Goal: Transaction & Acquisition: Complete application form

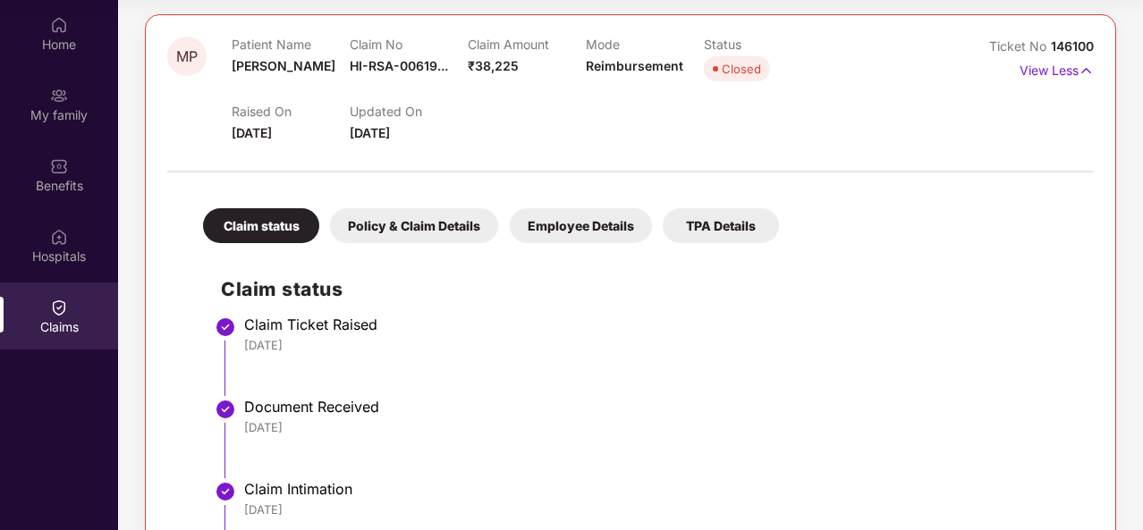
scroll to position [205, 0]
click at [454, 224] on div "Policy & Claim Details" at bounding box center [414, 224] width 168 height 35
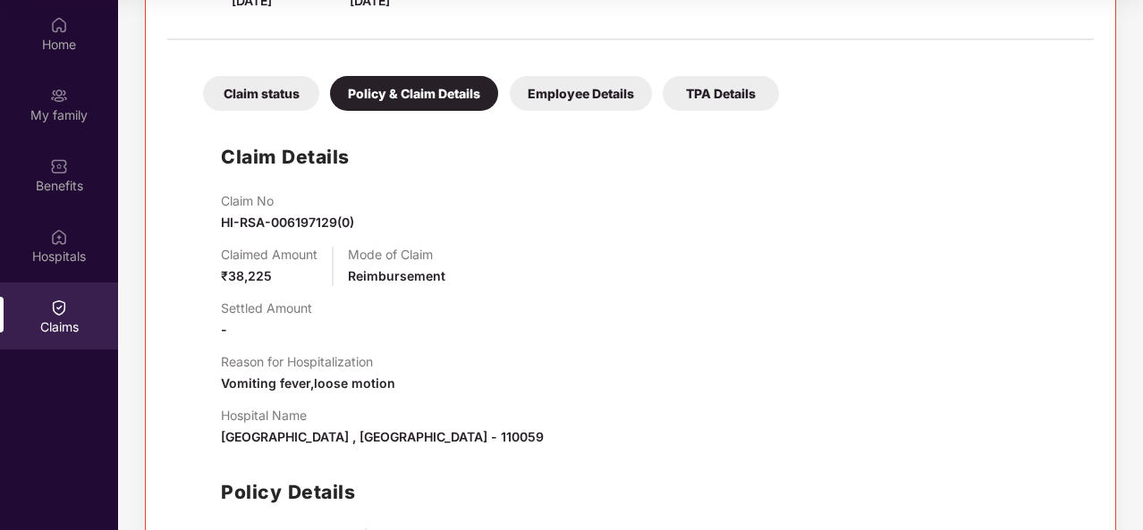
scroll to position [323, 0]
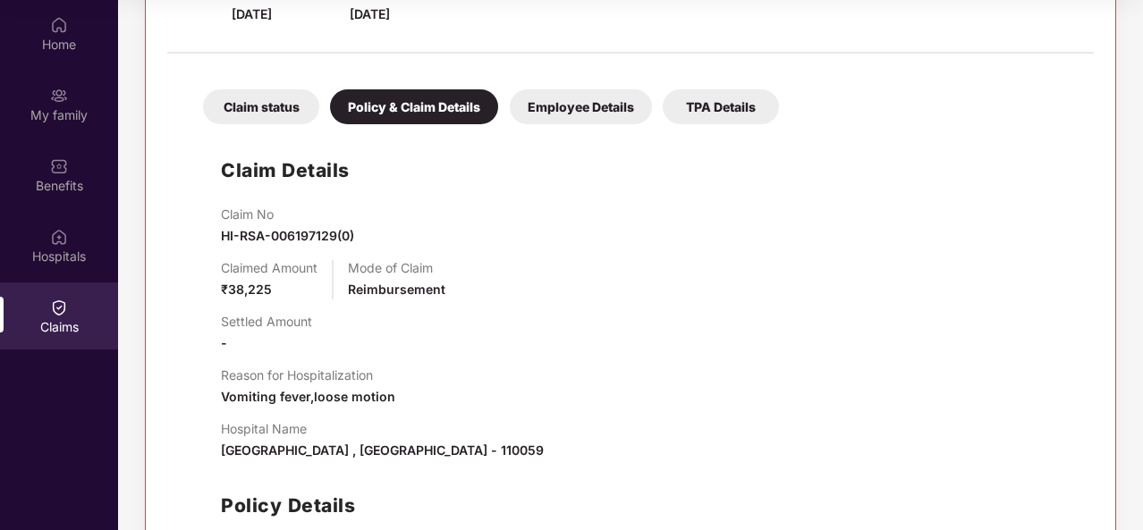
click at [566, 111] on div "Employee Details" at bounding box center [581, 106] width 142 height 35
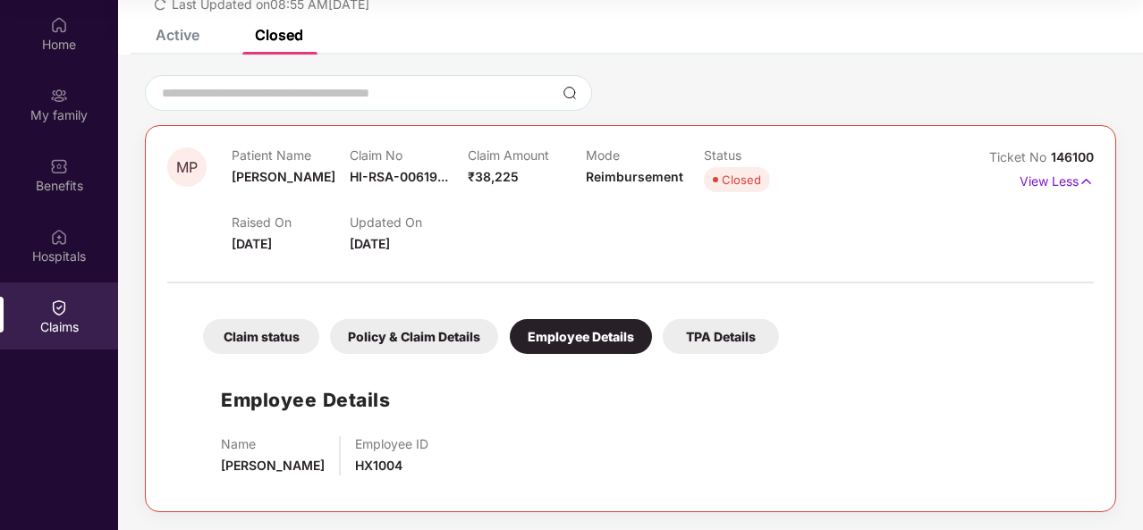
click at [718, 332] on div "TPA Details" at bounding box center [721, 336] width 116 height 35
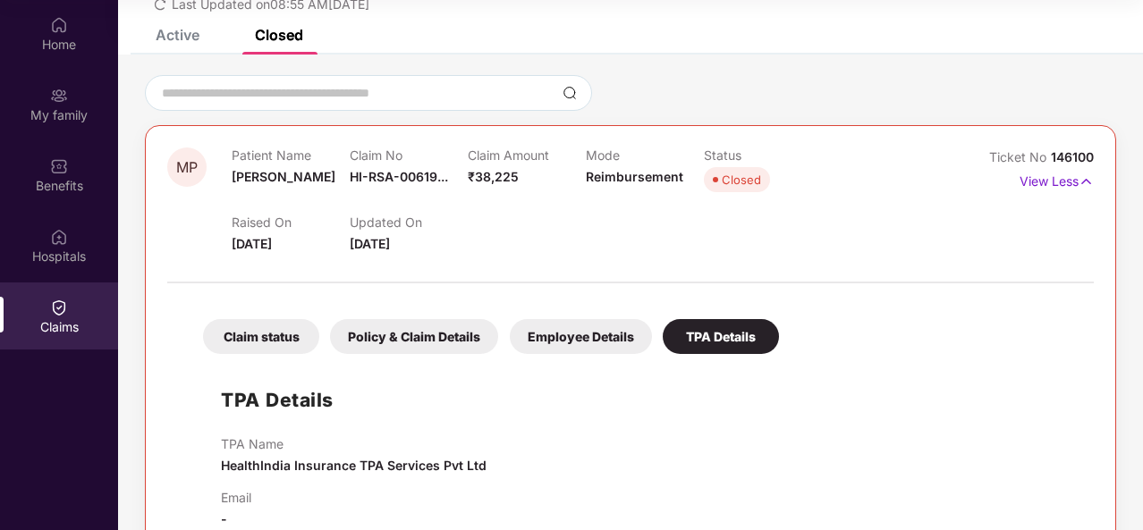
scroll to position [132, 0]
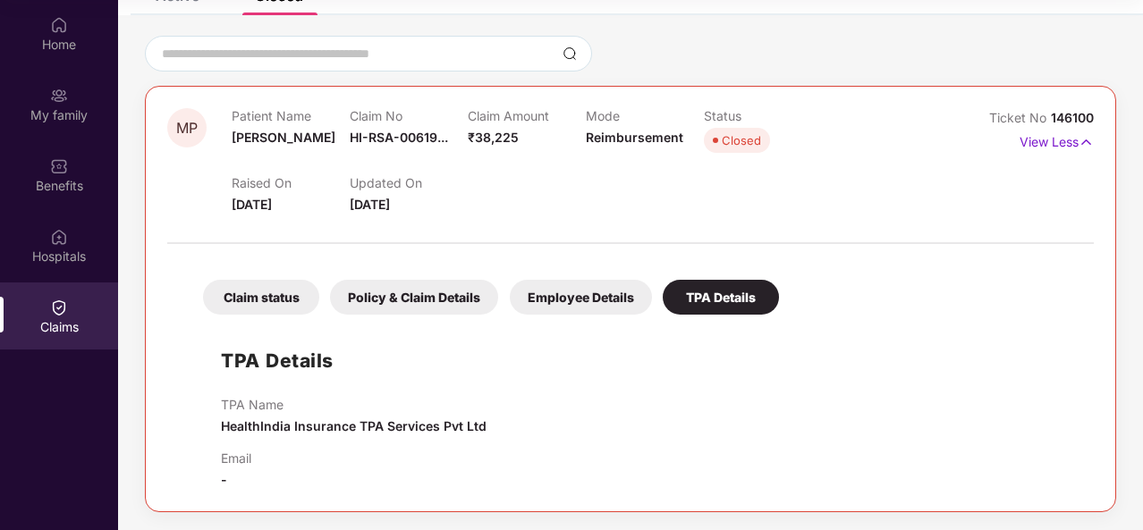
click at [458, 298] on div "Policy & Claim Details" at bounding box center [414, 297] width 168 height 35
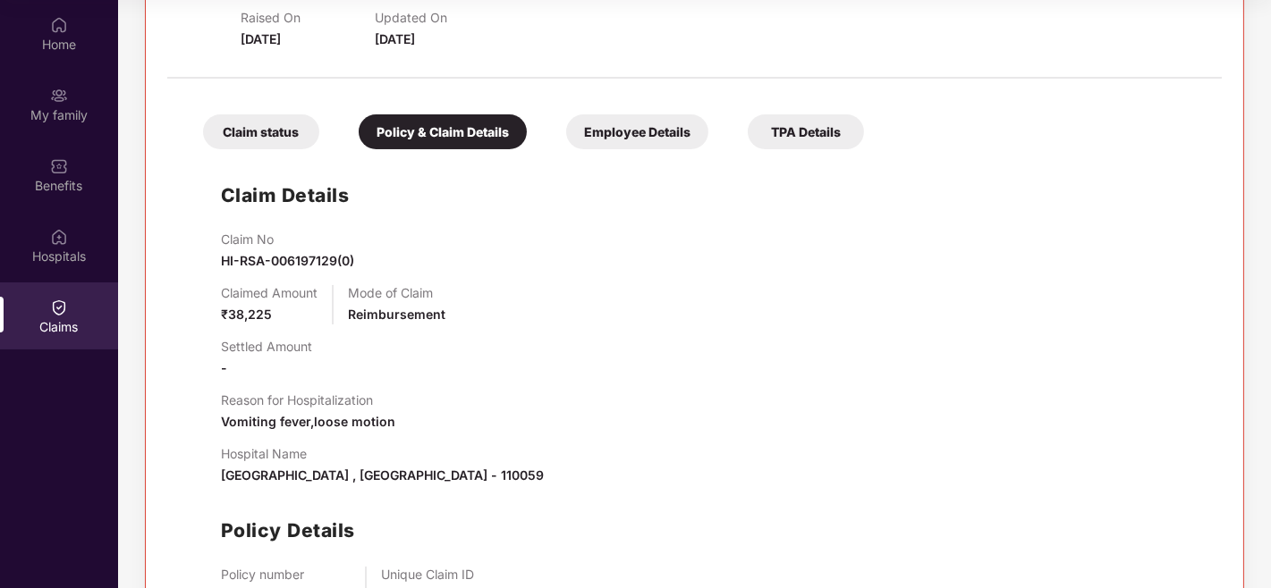
scroll to position [298, 0]
drag, startPoint x: 218, startPoint y: 478, endPoint x: 393, endPoint y: 477, distance: 175.2
click at [393, 477] on div "Claim Details Claim No HI-RSA-006197129(0) Claimed Amount ₹38,225 Mode of Claim…" at bounding box center [694, 416] width 1018 height 516
copy span "Vasunandan care hospital llp"
click at [544, 481] on span "Vasunandan care hospital llp , New Delhi , Delhi - 110059" at bounding box center [382, 475] width 323 height 15
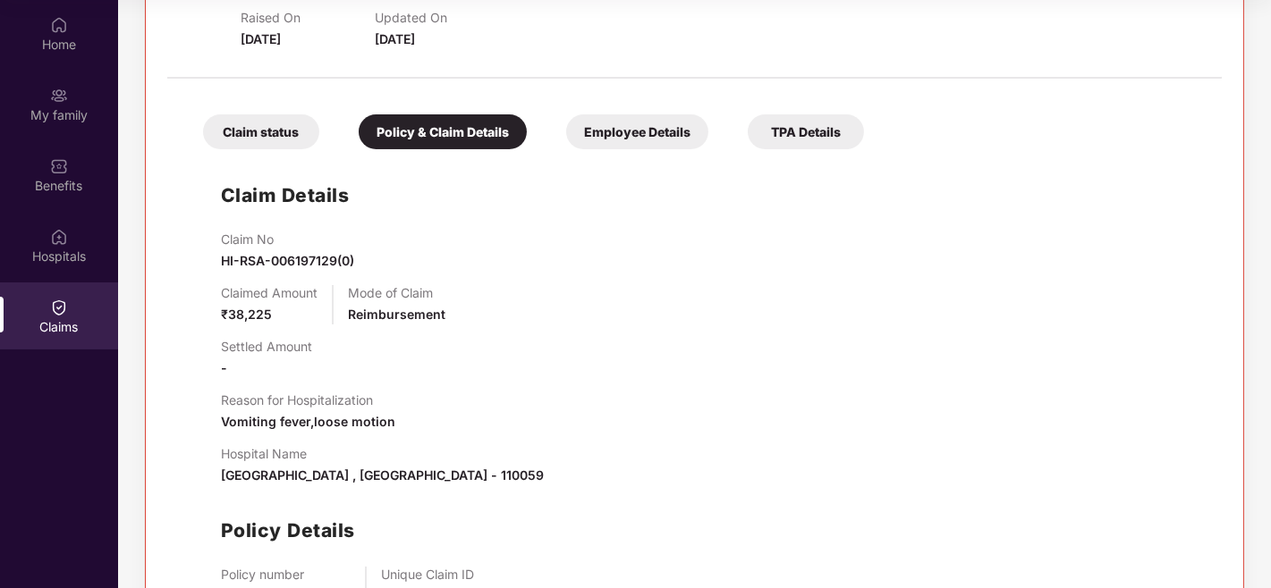
click at [544, 481] on span "Vasunandan care hospital llp , New Delhi , Delhi - 110059" at bounding box center [382, 475] width 323 height 15
copy span "110059"
click at [224, 415] on span "Vomiting fever,loose motion" at bounding box center [308, 421] width 174 height 15
drag, startPoint x: 224, startPoint y: 415, endPoint x: 397, endPoint y: 412, distance: 173.5
click at [397, 412] on div "Reason for Hospitalization Vomiting fever,loose motion" at bounding box center [712, 412] width 983 height 39
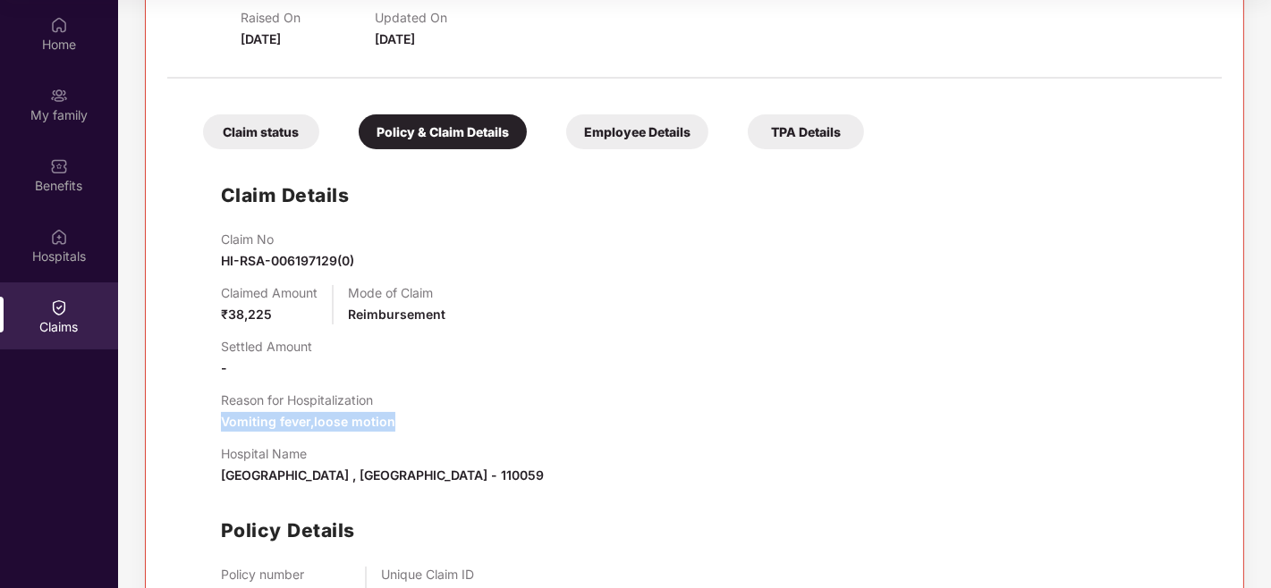
copy span "Vomiting fever,loose motion"
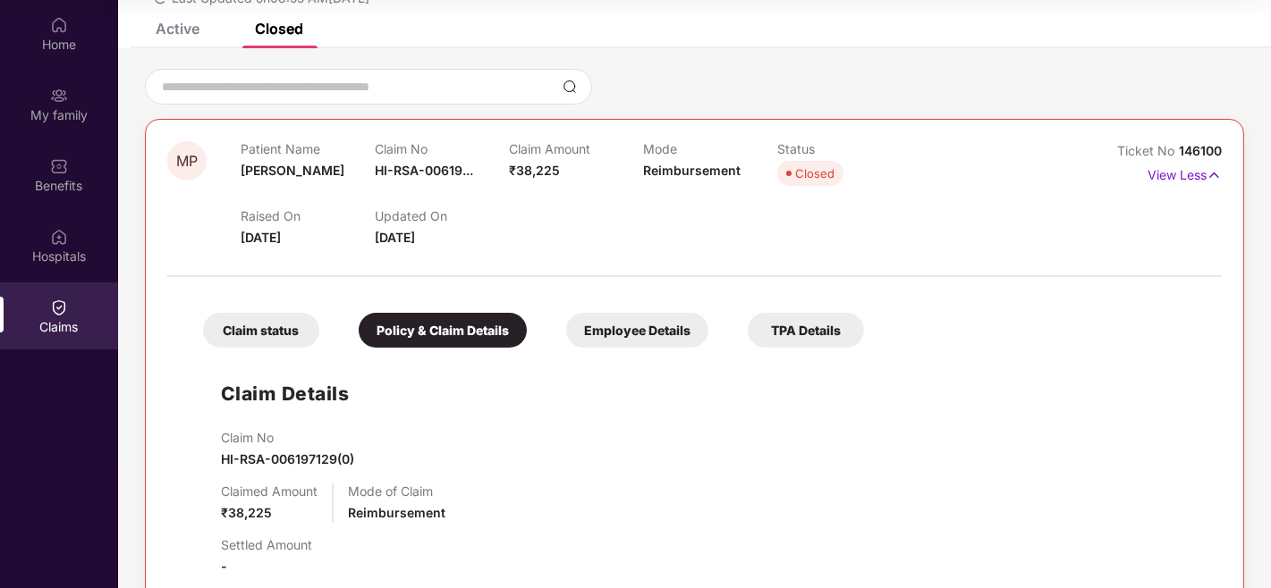
scroll to position [98, 0]
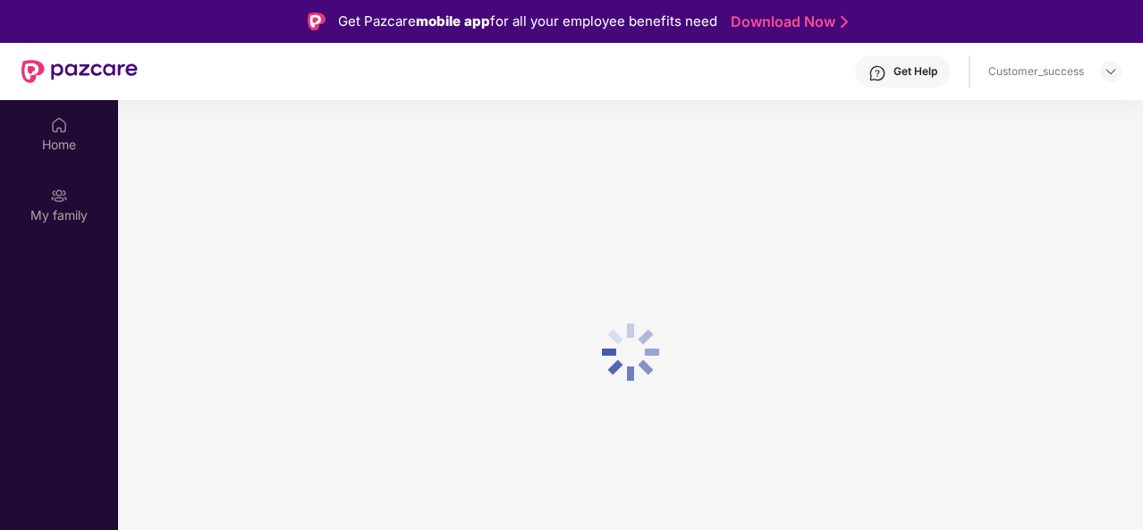
scroll to position [62, 0]
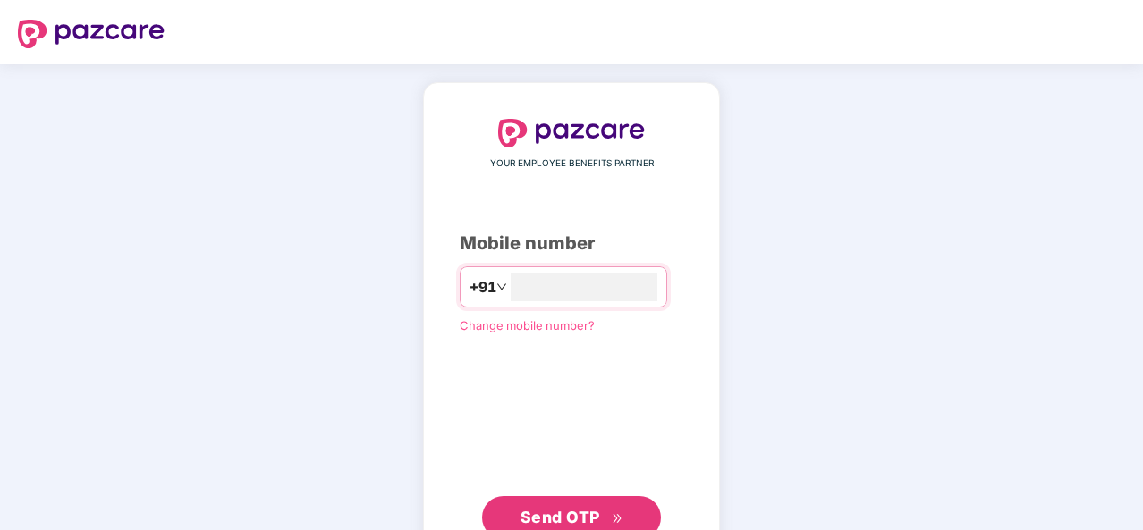
type input "**********"
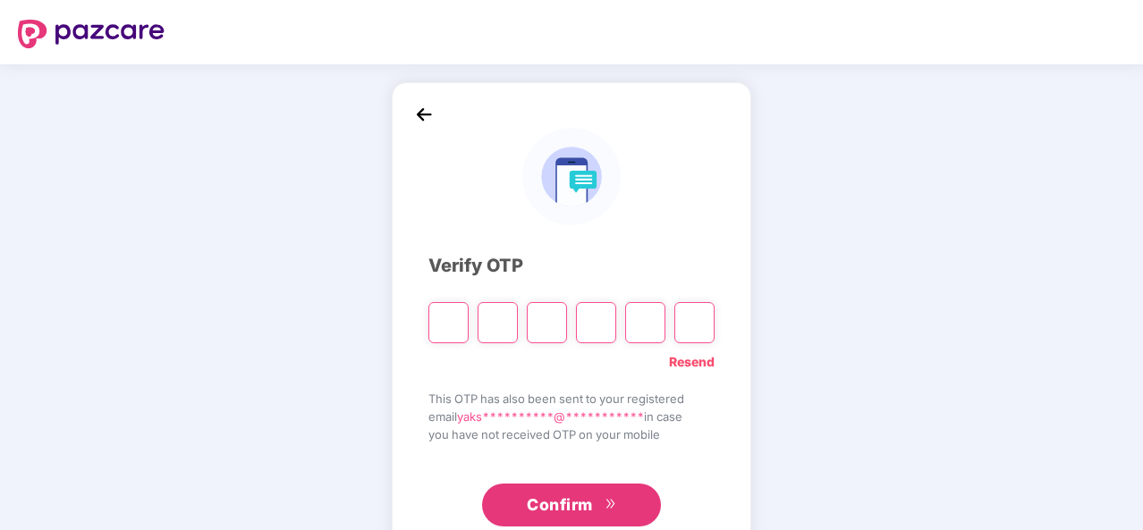
type input "*"
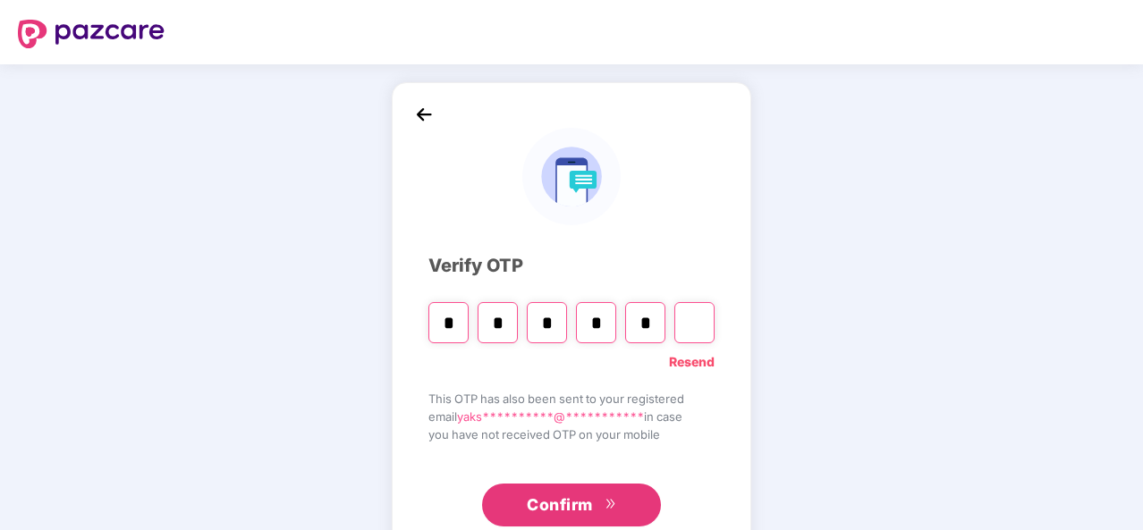
type input "*"
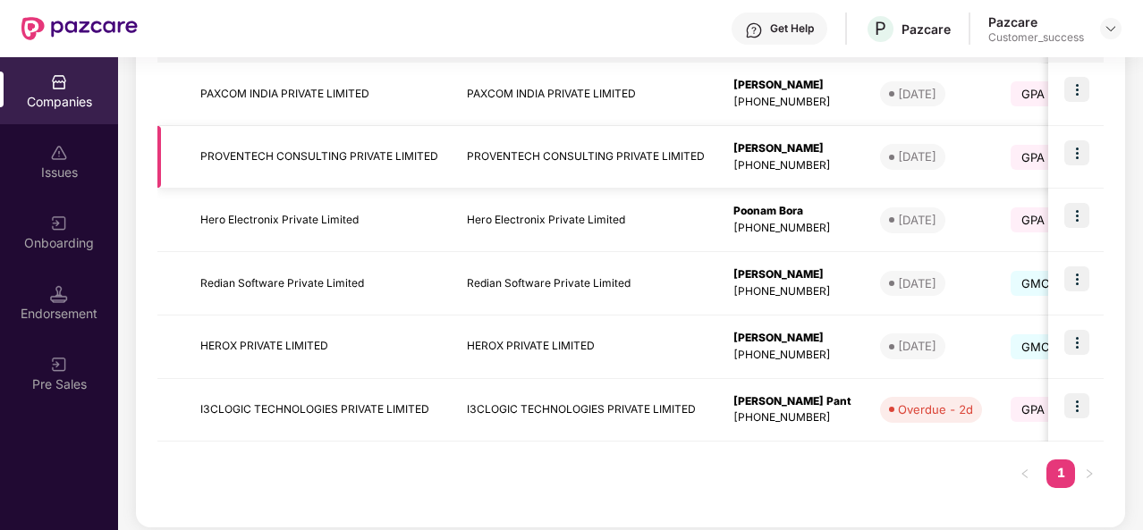
scroll to position [348, 0]
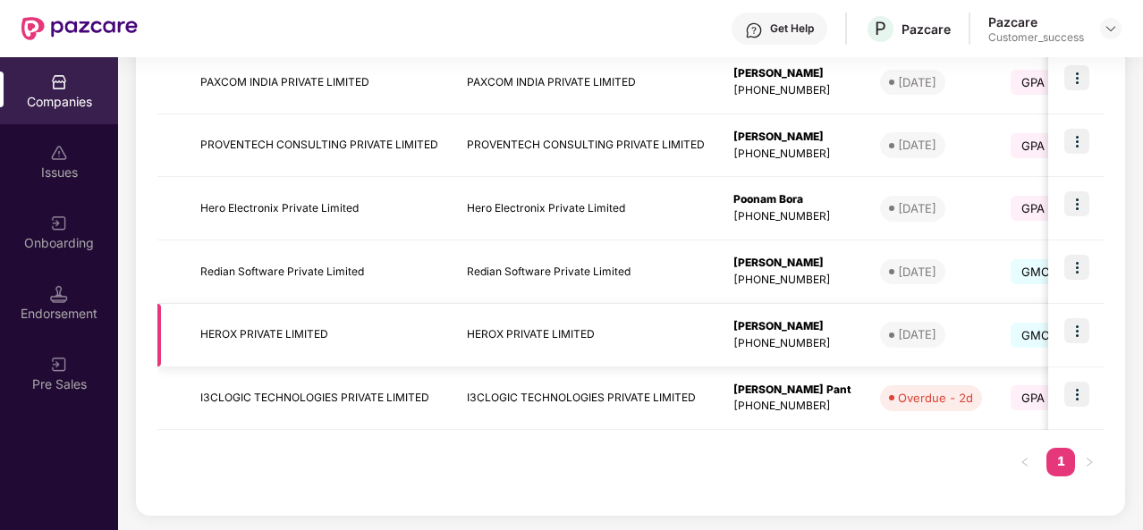
click at [1083, 336] on img at bounding box center [1076, 330] width 25 height 25
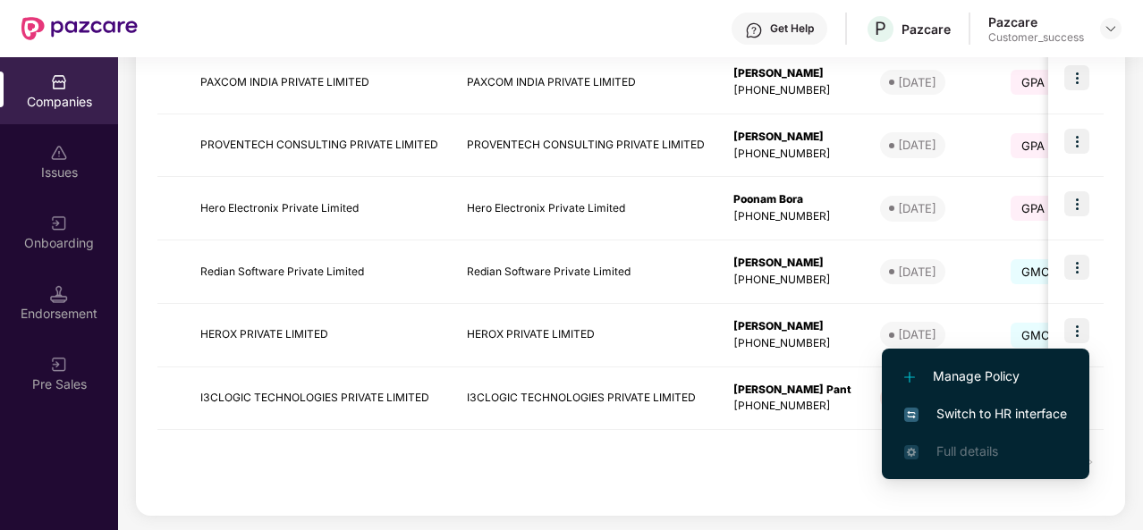
click at [918, 403] on li "Switch to HR interface" at bounding box center [985, 414] width 207 height 38
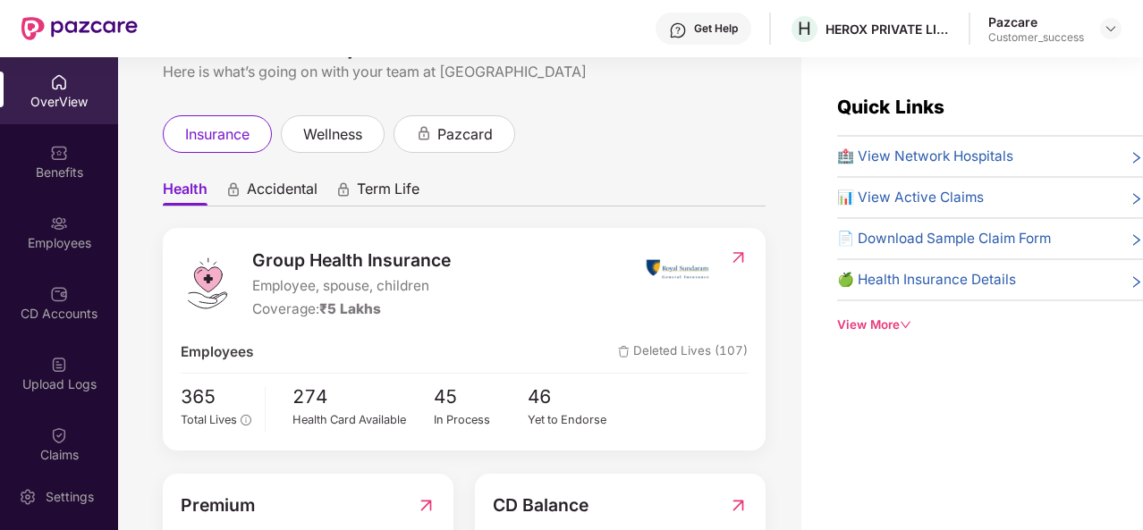
scroll to position [56, 0]
click at [49, 251] on div "Employees" at bounding box center [59, 243] width 118 height 18
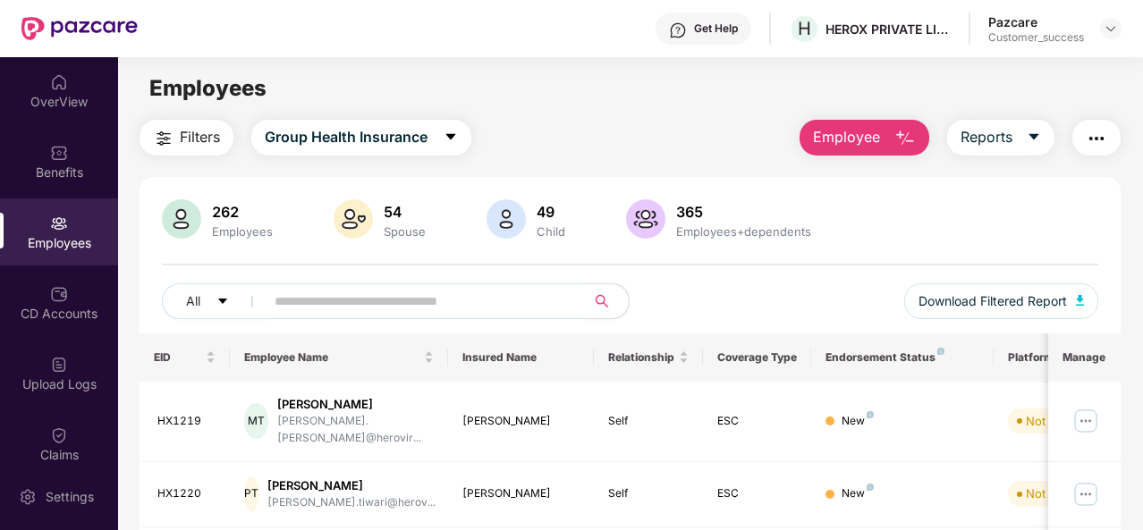
click at [290, 304] on input "text" at bounding box center [417, 301] width 287 height 27
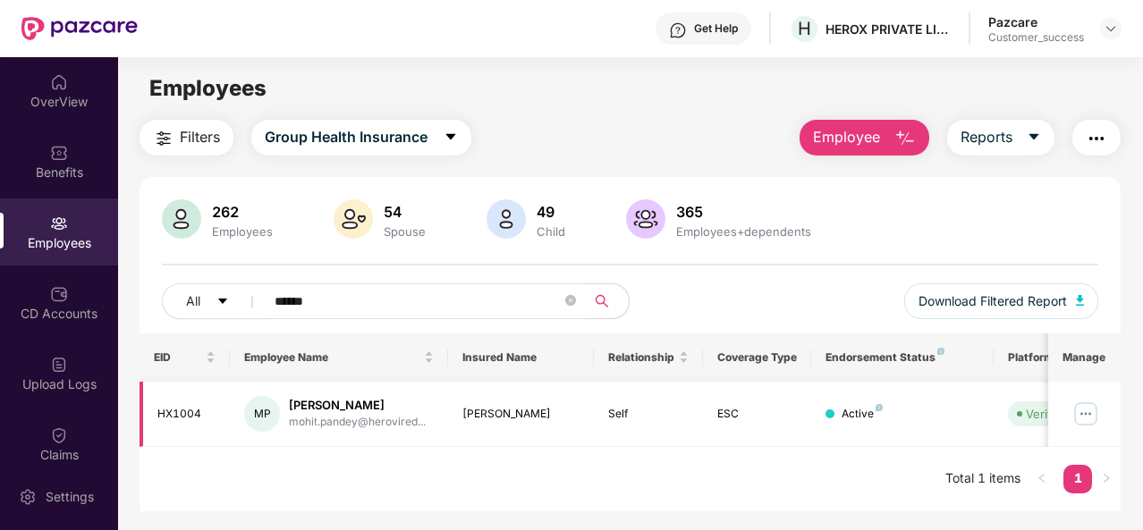
scroll to position [34, 0]
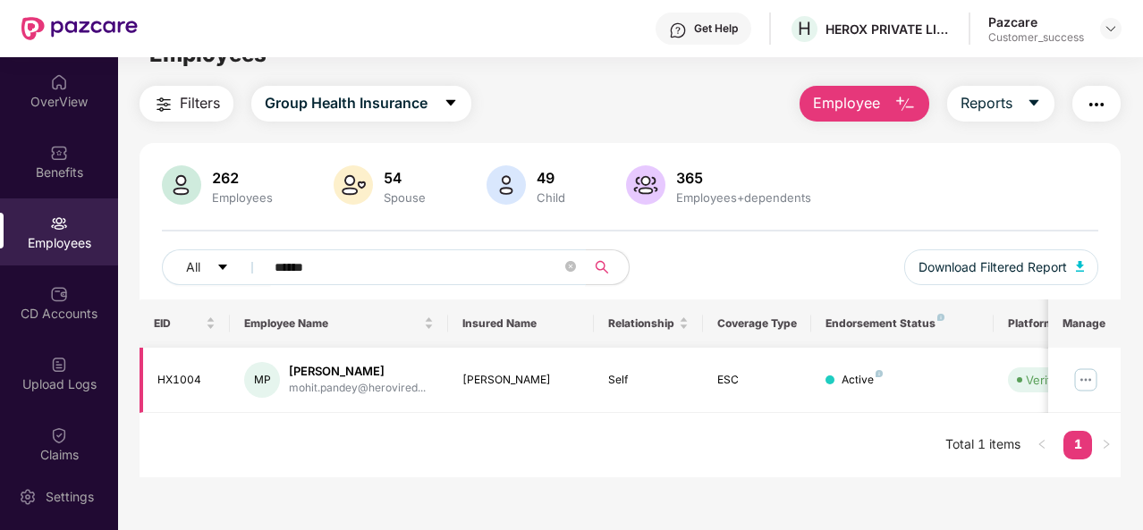
type input "******"
click at [1073, 376] on img at bounding box center [1085, 380] width 29 height 29
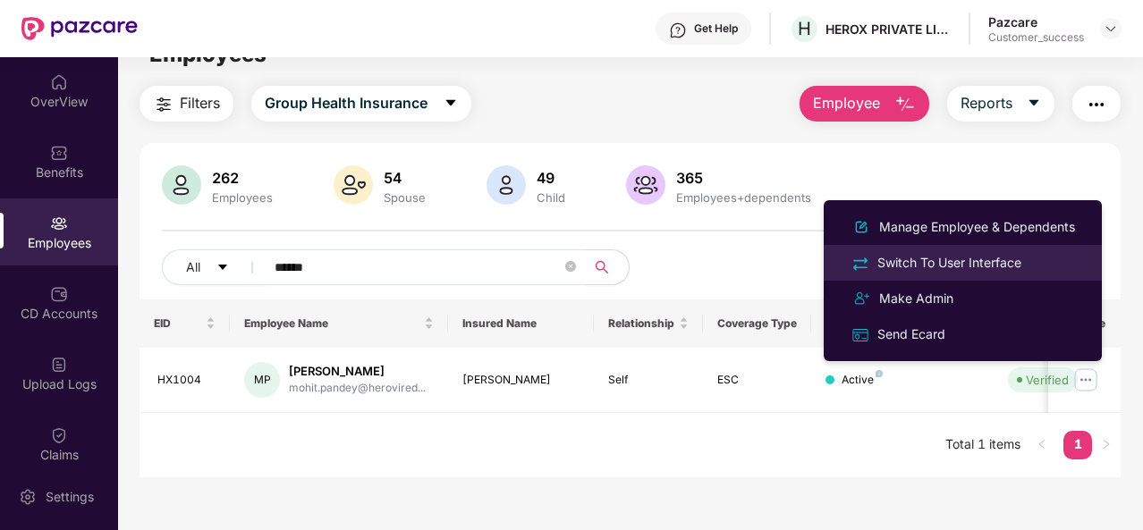
click at [945, 264] on div "Switch To User Interface" at bounding box center [949, 263] width 151 height 20
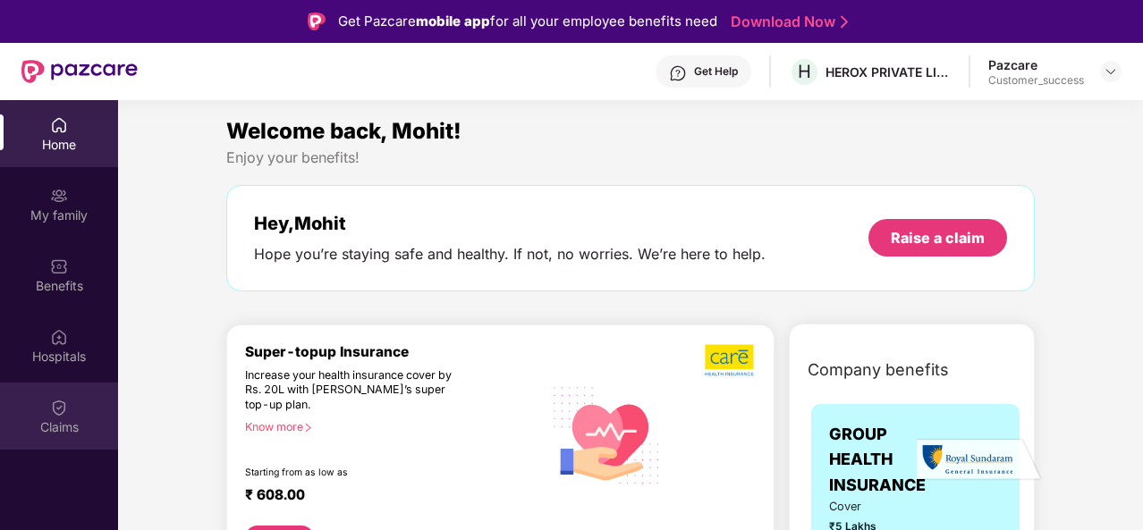
click at [27, 387] on div "Claims" at bounding box center [59, 416] width 118 height 67
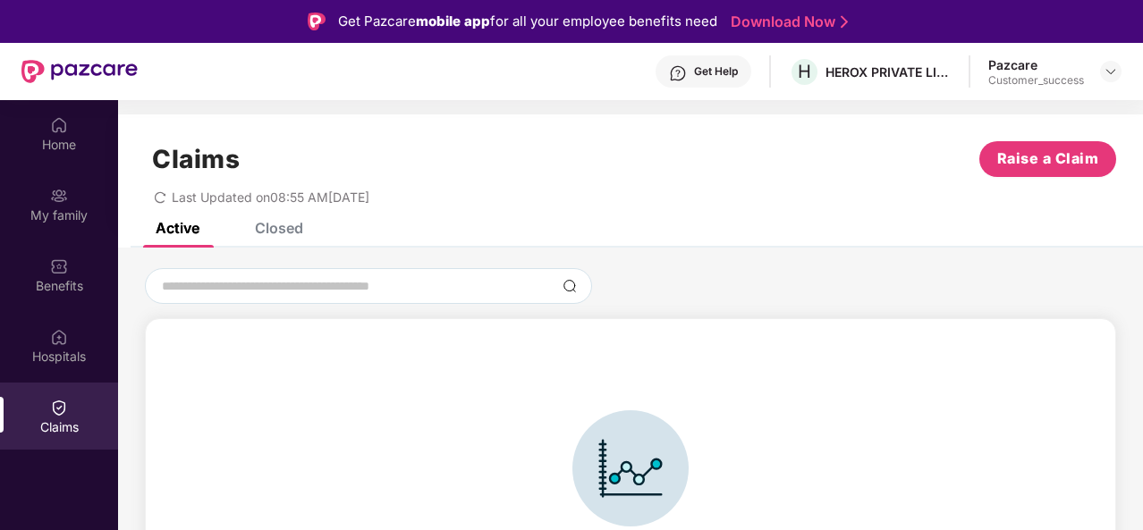
click at [303, 229] on div "Closed" at bounding box center [279, 228] width 48 height 18
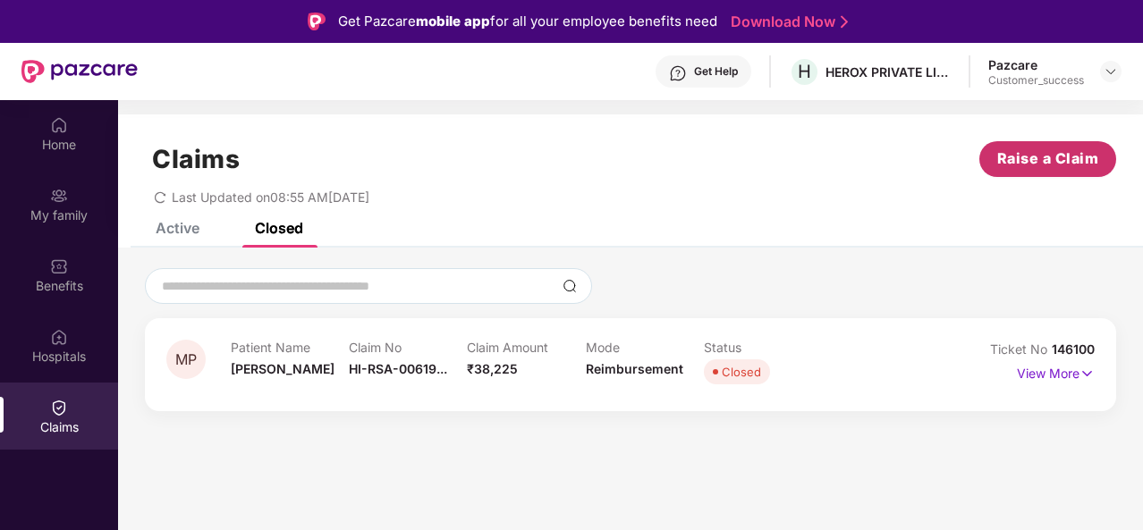
click at [1025, 162] on span "Raise a Claim" at bounding box center [1048, 159] width 102 height 22
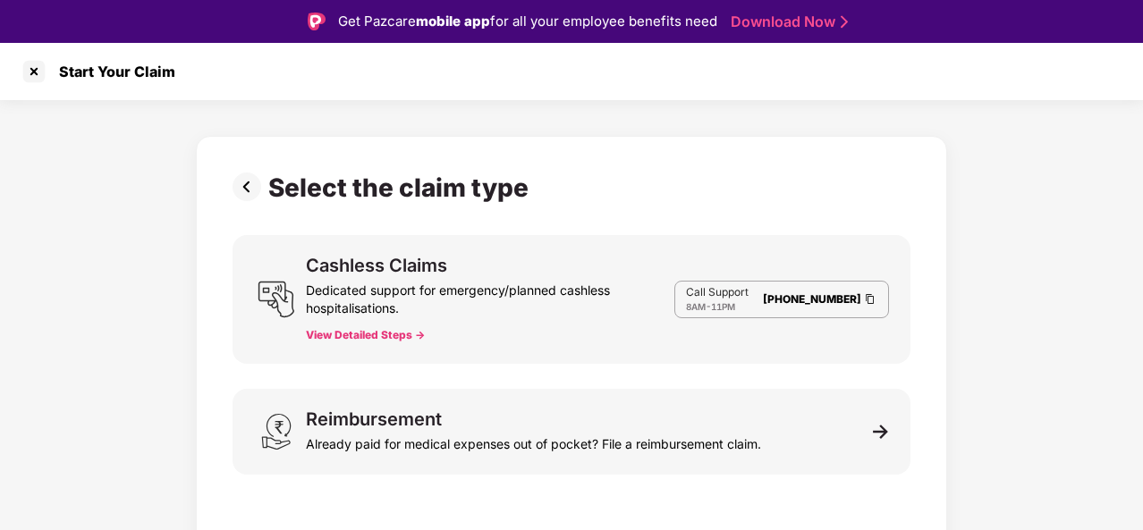
scroll to position [43, 0]
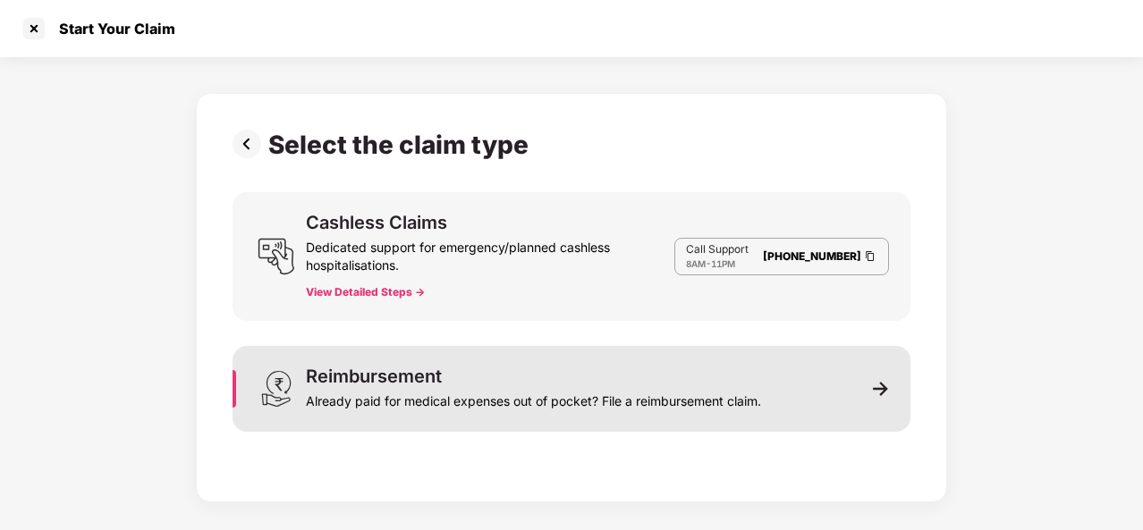
click at [518, 386] on div "Already paid for medical expenses out of pocket? File a reimbursement claim." at bounding box center [533, 397] width 455 height 25
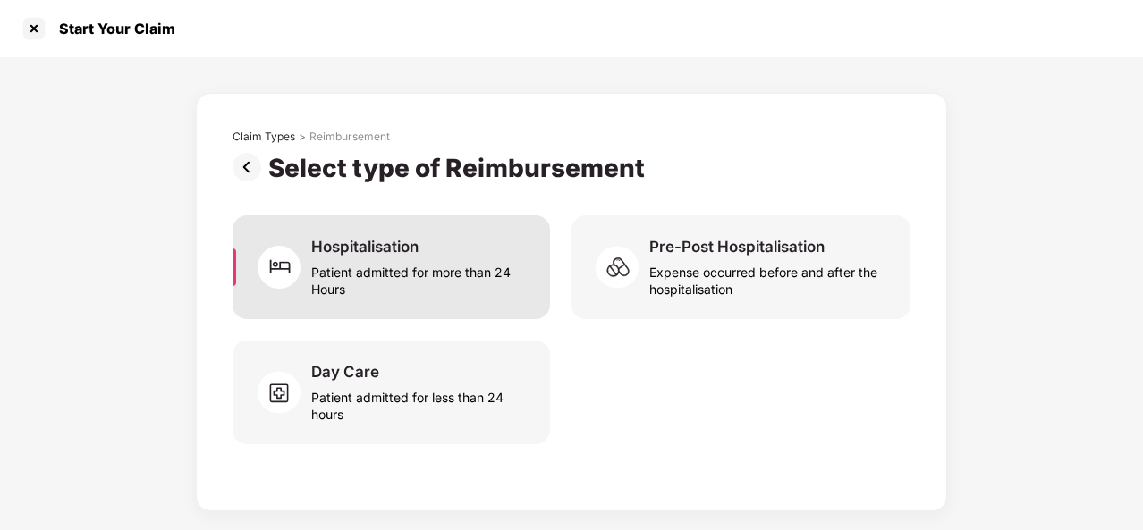
click at [359, 283] on div "Patient admitted for more than 24 Hours" at bounding box center [419, 277] width 217 height 41
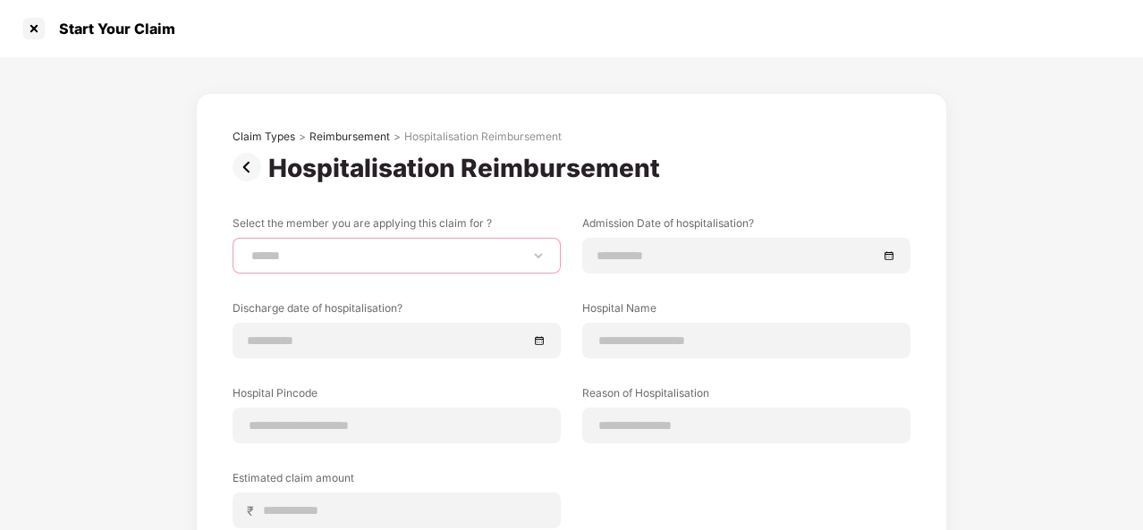
click at [362, 262] on select "**********" at bounding box center [397, 256] width 298 height 14
select select "**********"
click at [248, 249] on select "**********" at bounding box center [397, 256] width 298 height 14
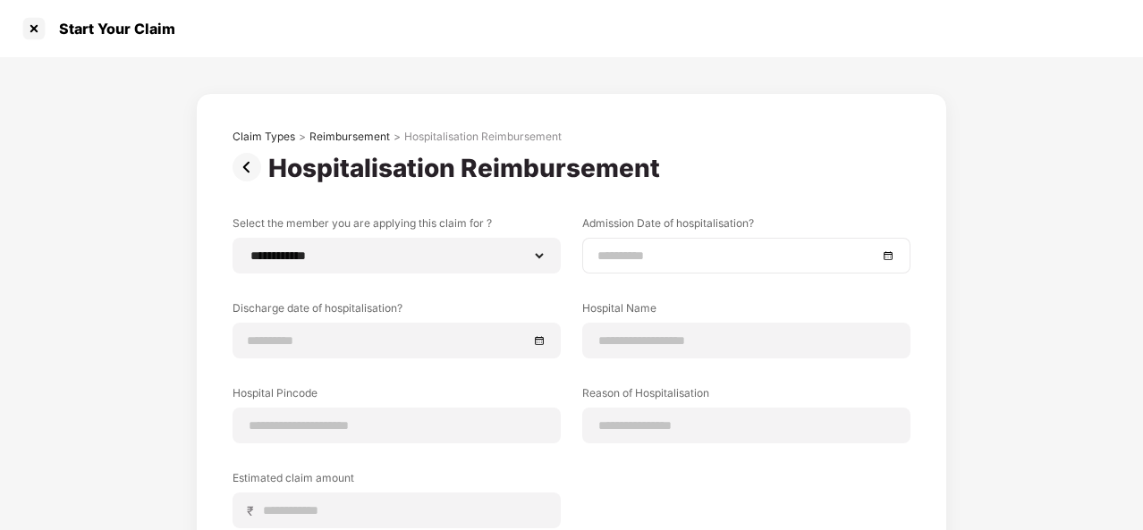
click at [608, 268] on div at bounding box center [746, 256] width 328 height 36
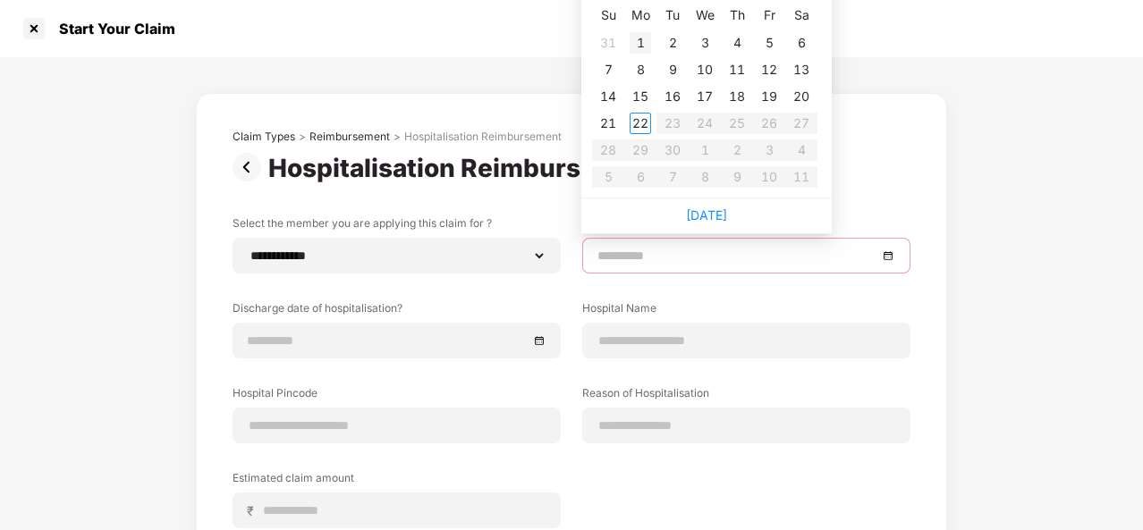
type input "**********"
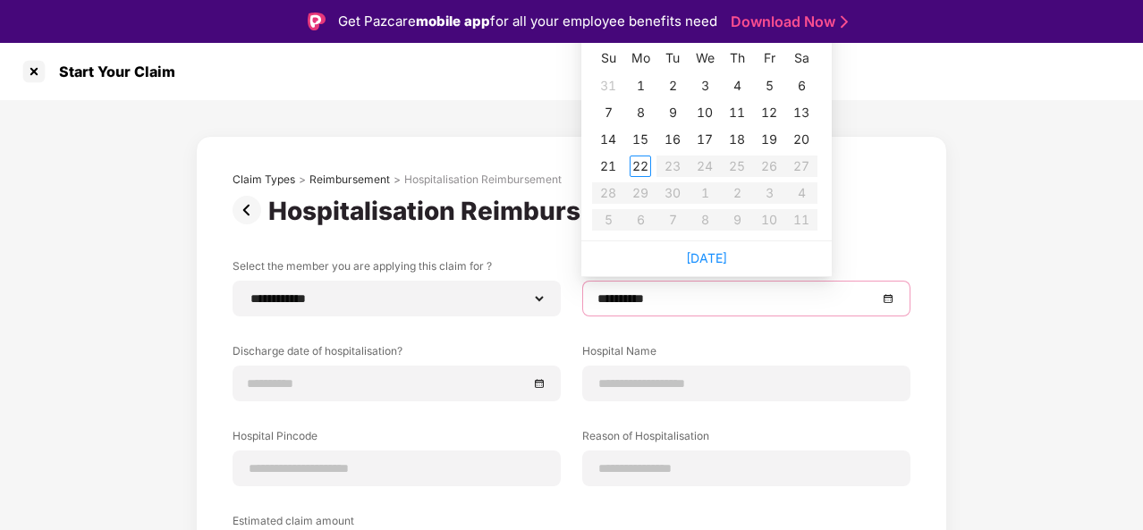
type input "**********"
click at [654, 103] on tr "7 8 9 10 11 12 13" at bounding box center [704, 112] width 225 height 27
type input "**********"
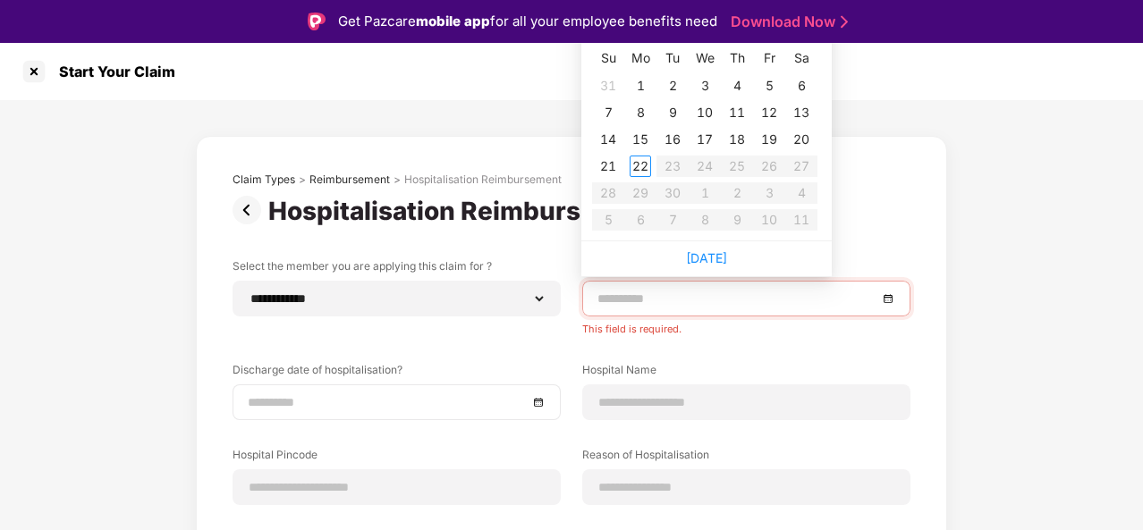
click at [527, 373] on div "Discharge date of hospitalisation?" at bounding box center [396, 391] width 328 height 58
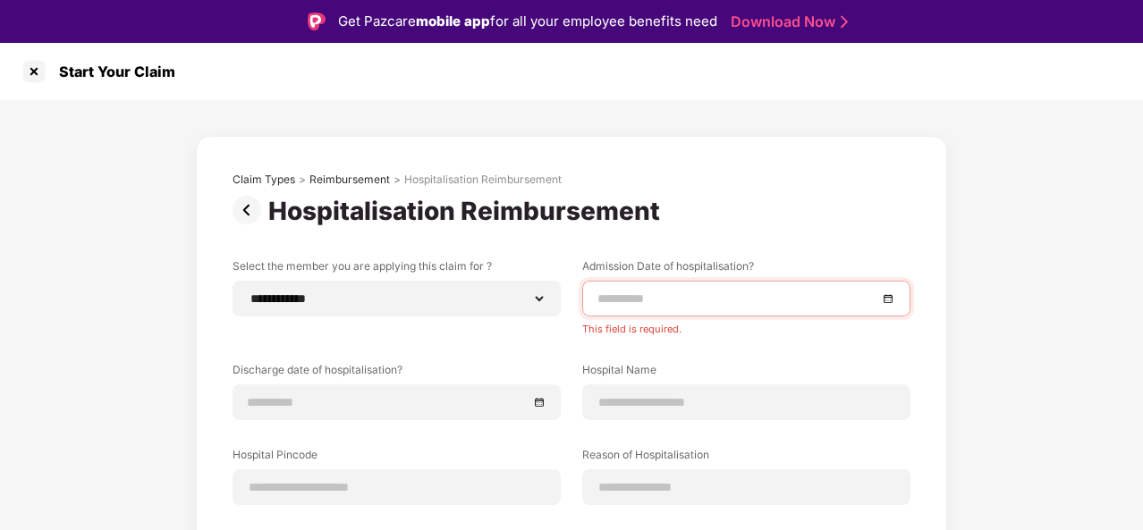
click at [707, 299] on input at bounding box center [737, 299] width 280 height 20
click at [490, 408] on input at bounding box center [388, 403] width 280 height 20
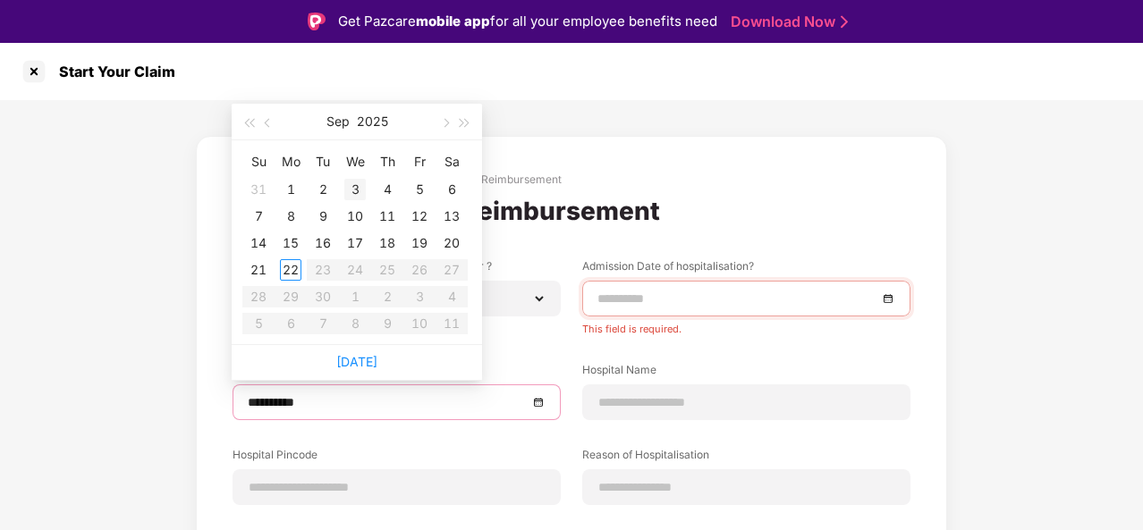
type input "**********"
click at [268, 127] on span "button" at bounding box center [269, 123] width 9 height 9
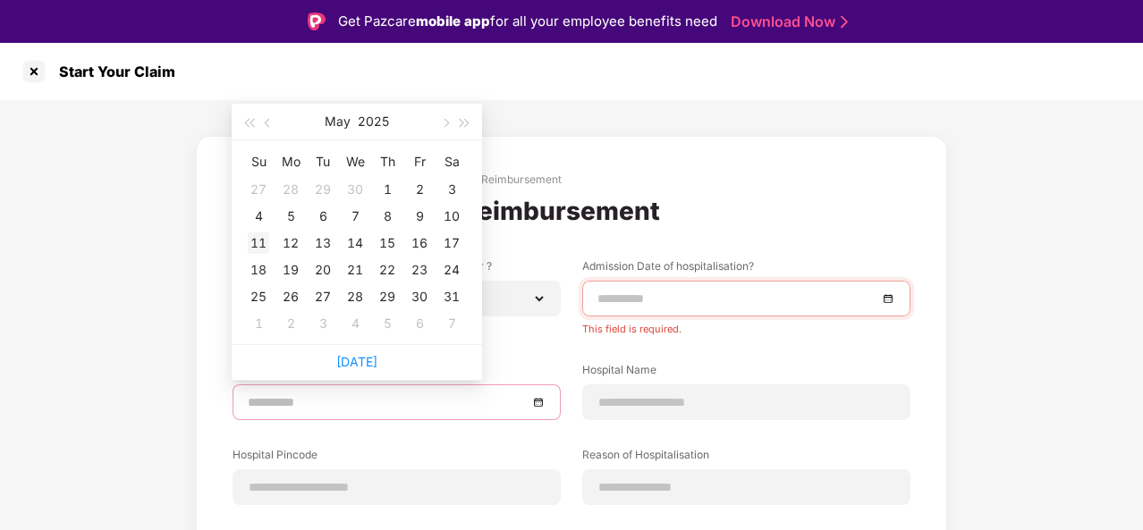
type input "**********"
click at [258, 240] on div "11" at bounding box center [258, 242] width 21 height 21
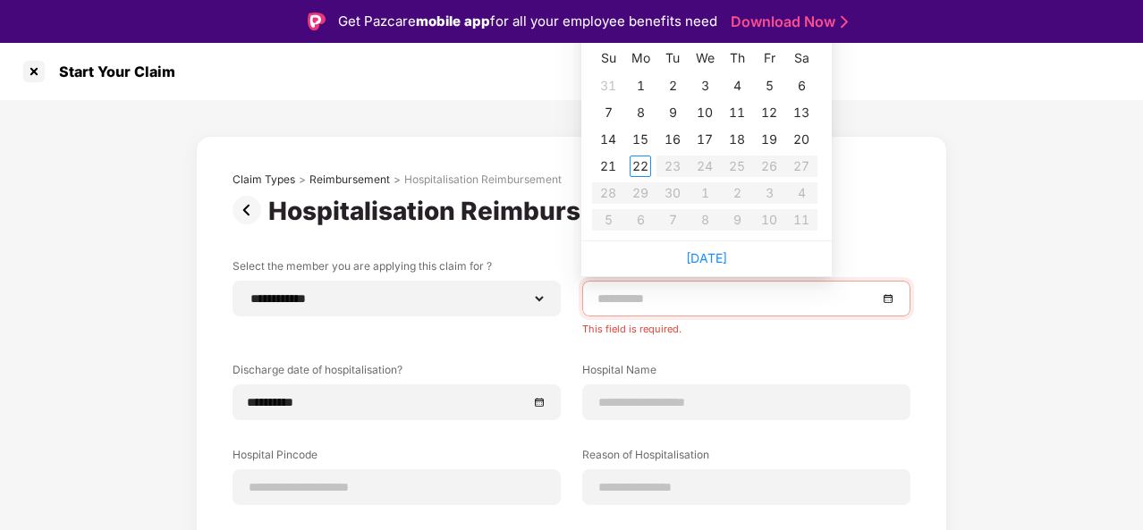
click at [629, 297] on input at bounding box center [737, 299] width 280 height 20
type input "**********"
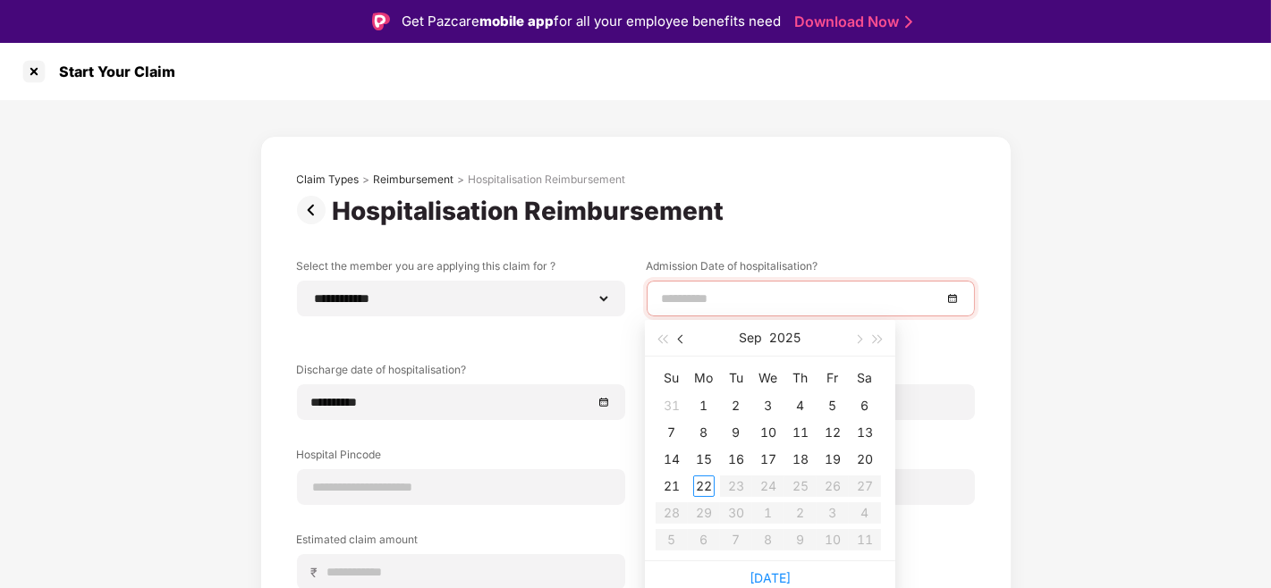
drag, startPoint x: 1099, startPoint y: 1, endPoint x: 678, endPoint y: 340, distance: 540.5
click at [678, 340] on span "button" at bounding box center [682, 339] width 9 height 9
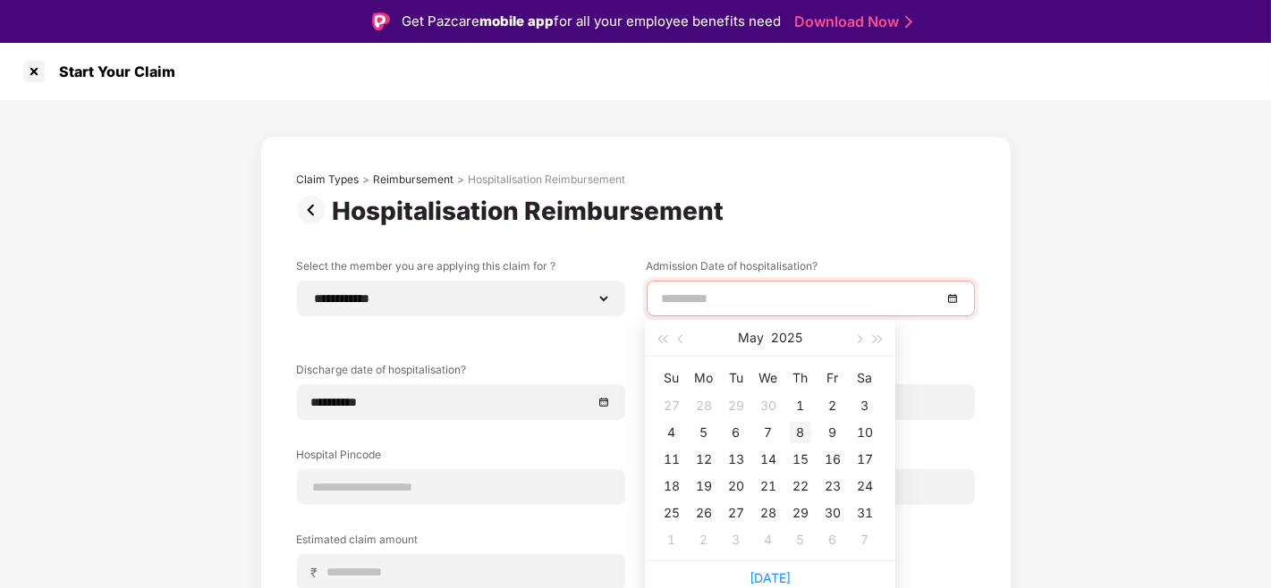
type input "**********"
click at [798, 435] on div "8" at bounding box center [800, 432] width 21 height 21
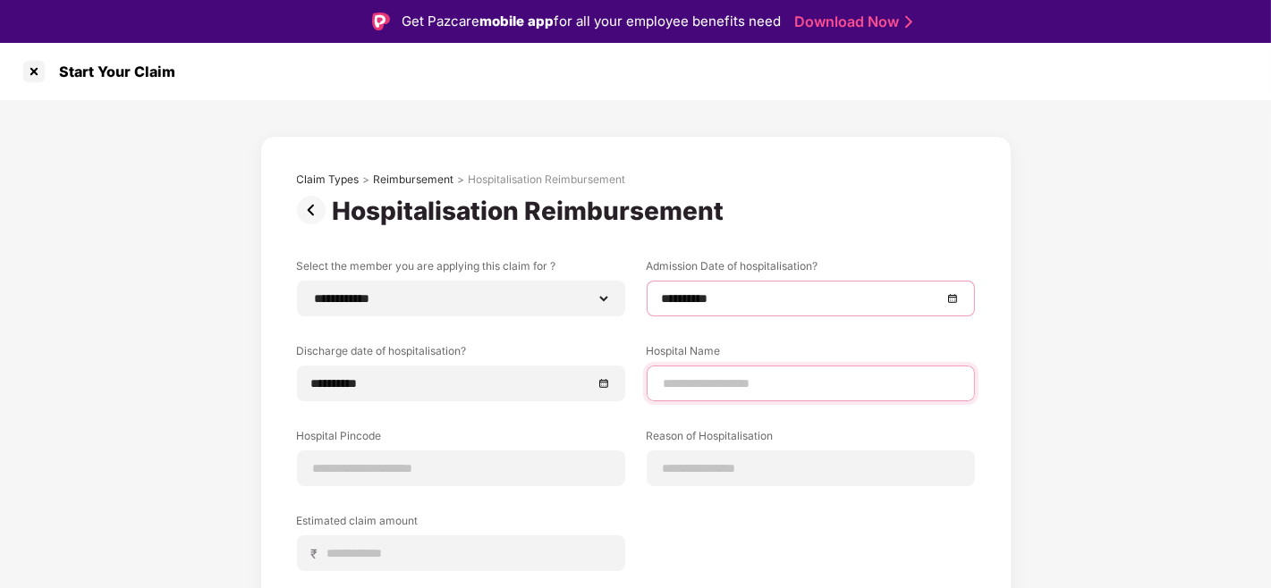
click at [733, 383] on input at bounding box center [811, 384] width 298 height 19
paste input "**********"
type input "**********"
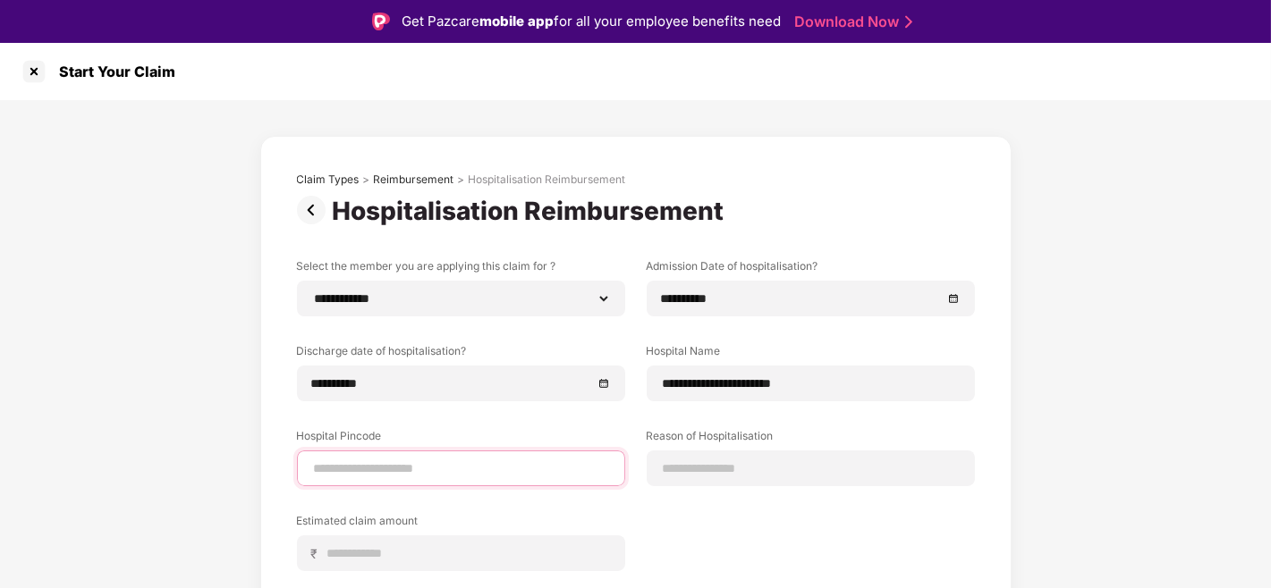
click at [522, 468] on input at bounding box center [461, 469] width 298 height 19
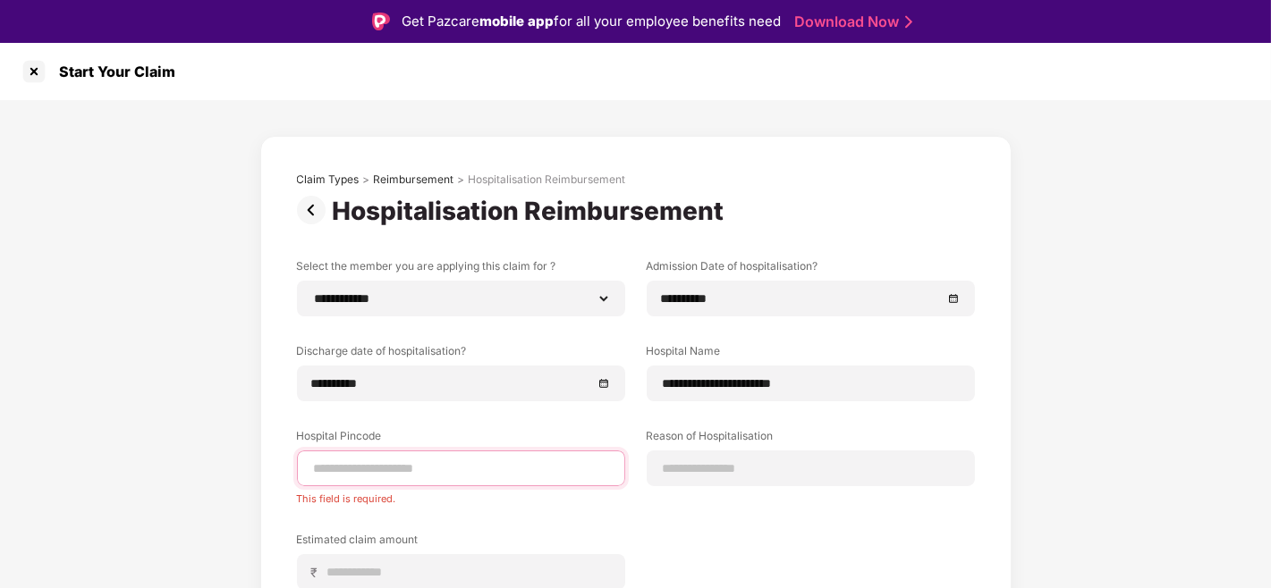
paste input "******"
type input "******"
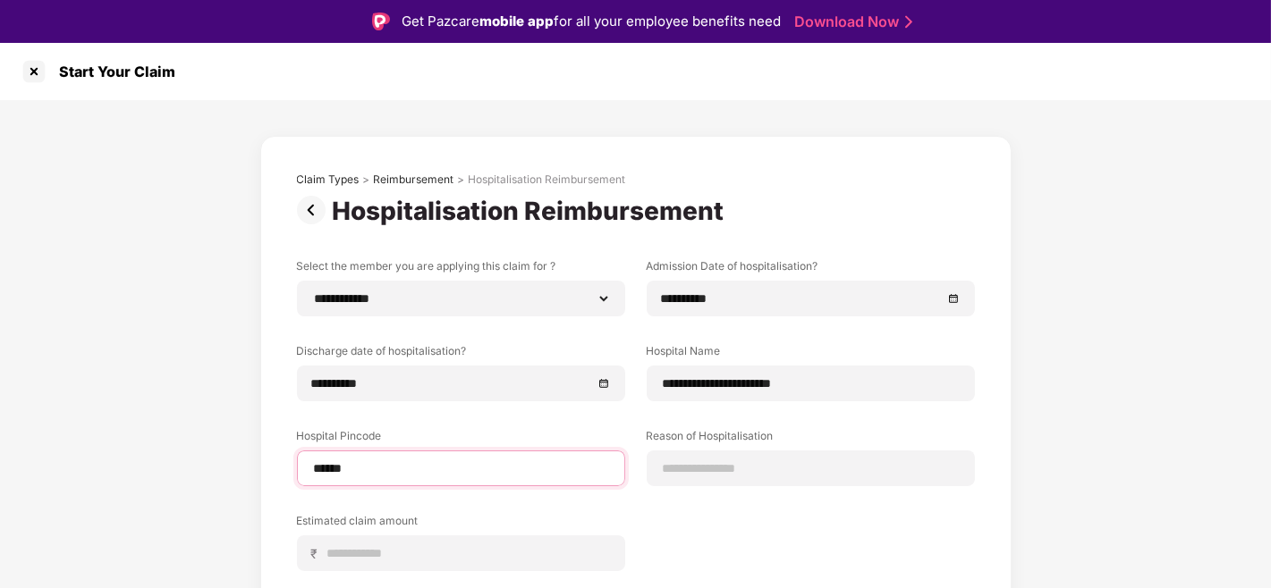
select select "**********"
select select "*****"
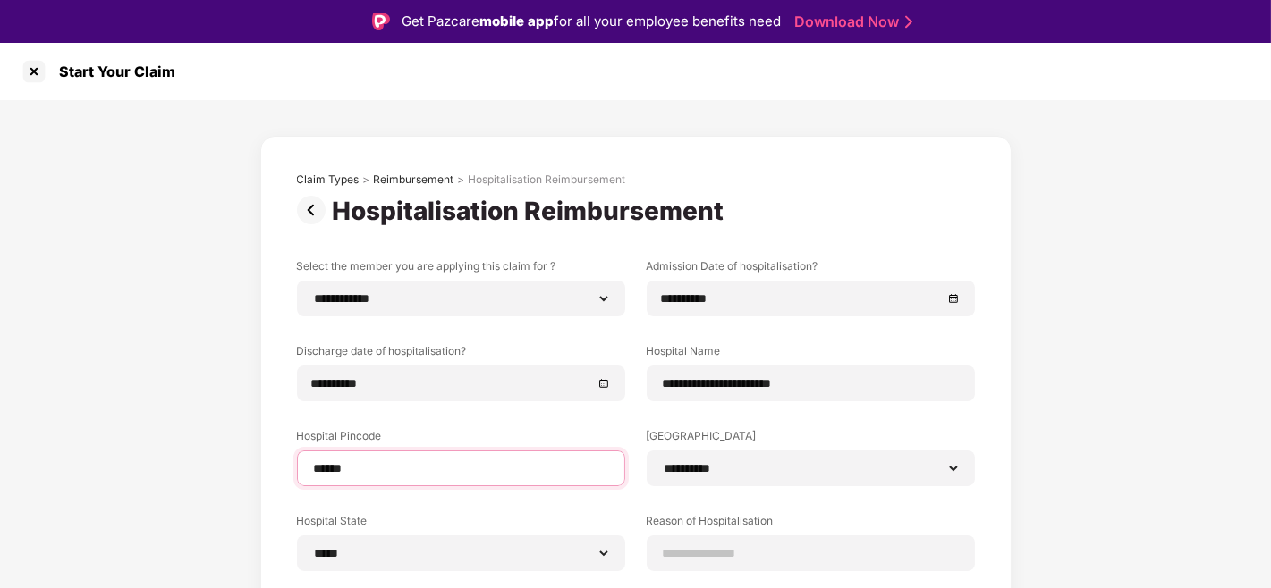
scroll to position [57, 0]
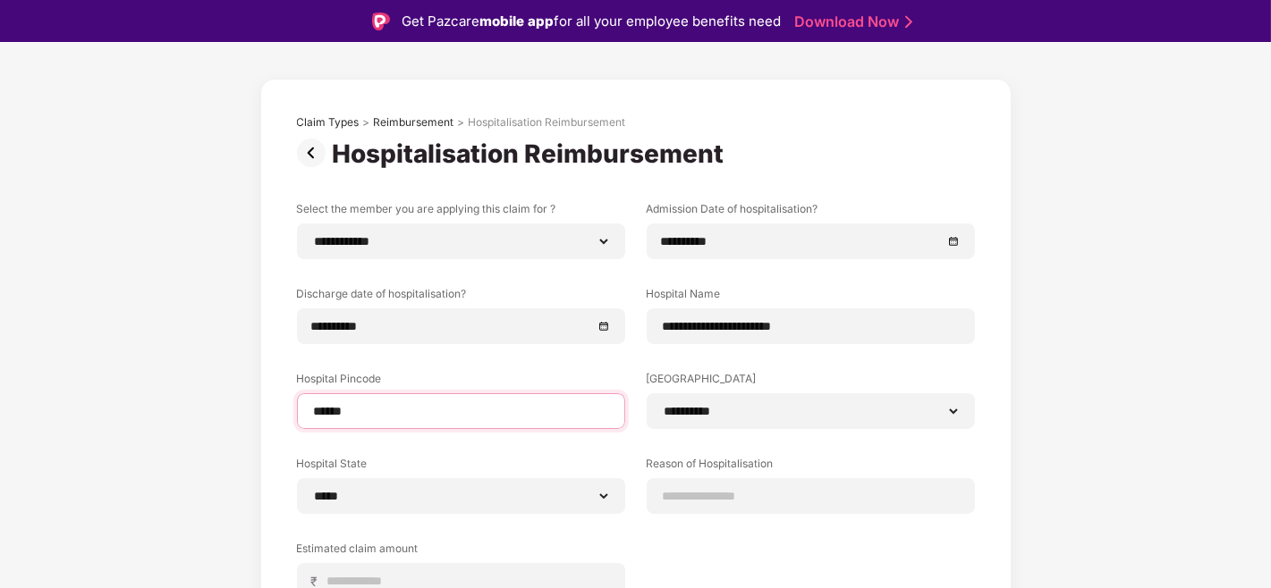
type input "******"
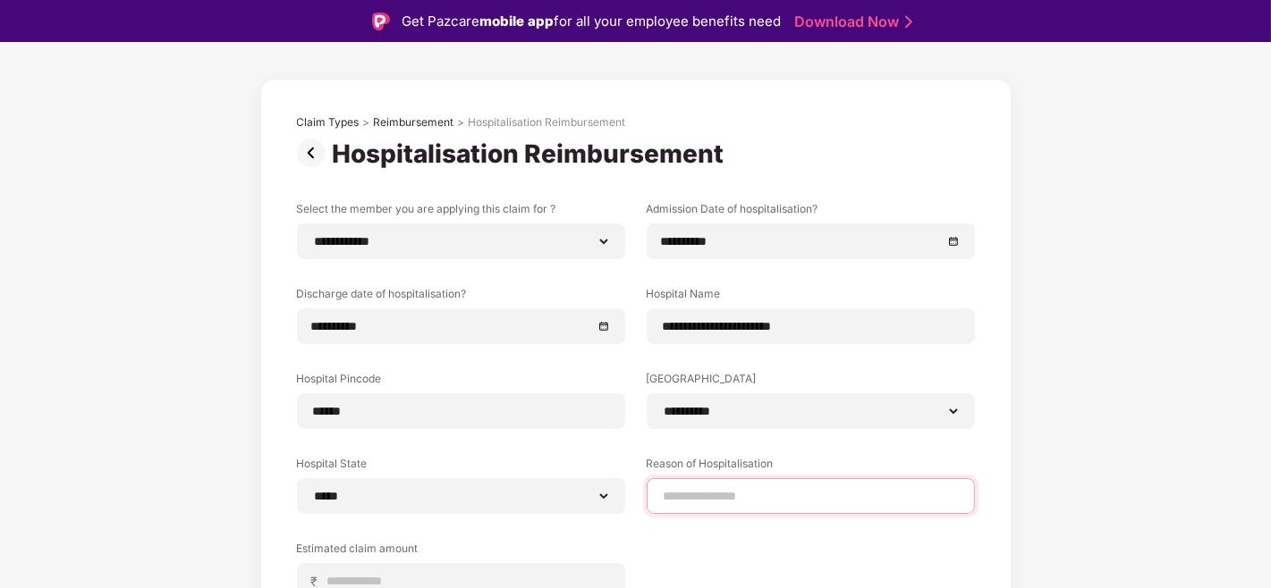
click at [719, 499] on input at bounding box center [811, 496] width 298 height 19
paste input "**********"
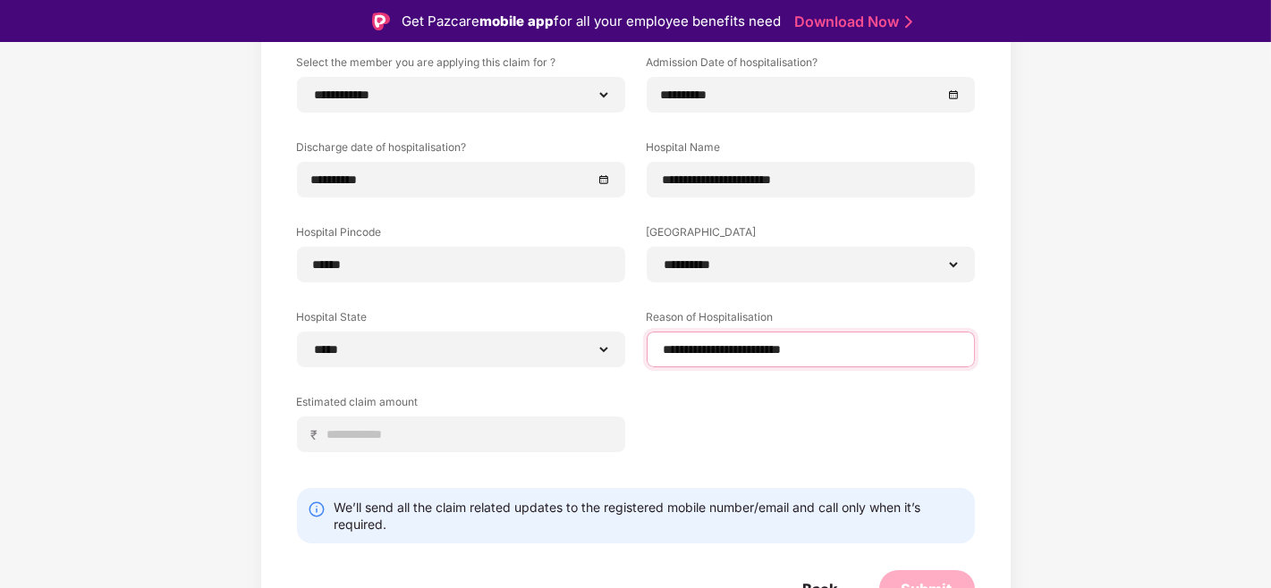
scroll to position [204, 0]
click at [746, 353] on input "**********" at bounding box center [811, 350] width 298 height 19
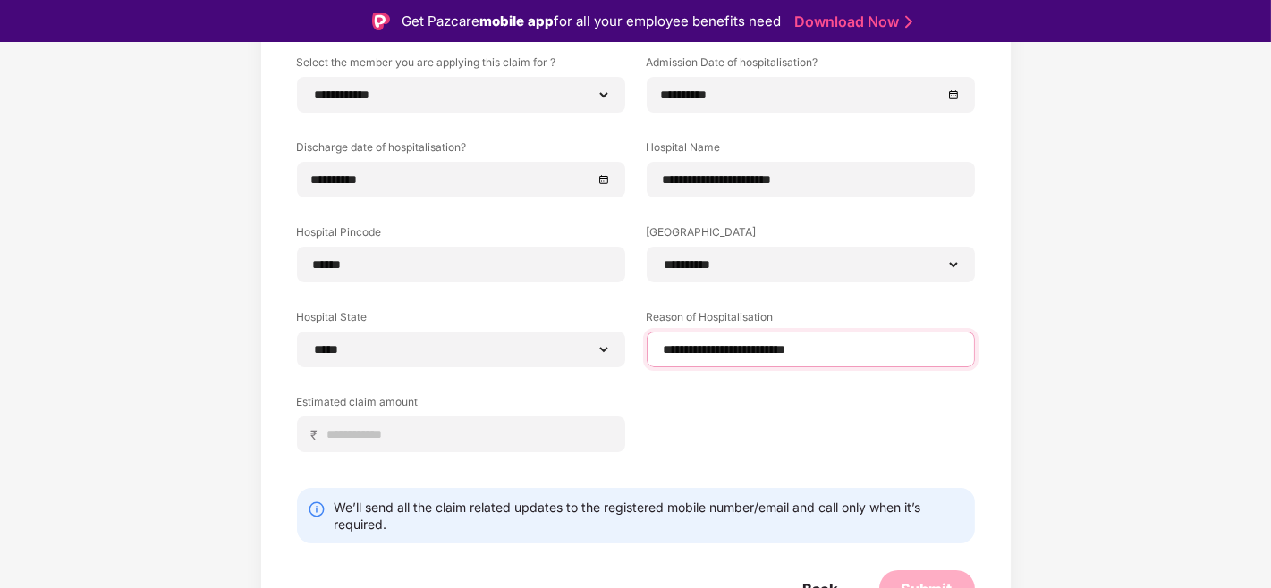
click at [746, 353] on input "**********" at bounding box center [811, 350] width 298 height 19
type input "**********"
click at [457, 431] on input at bounding box center [467, 435] width 283 height 19
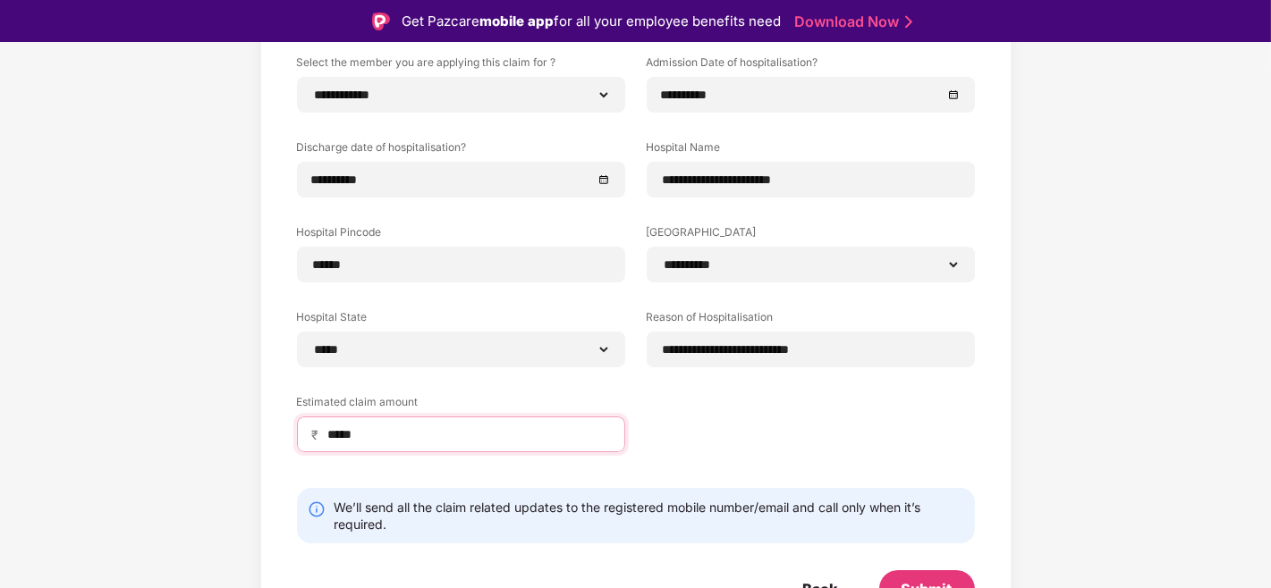
scroll to position [225, 0]
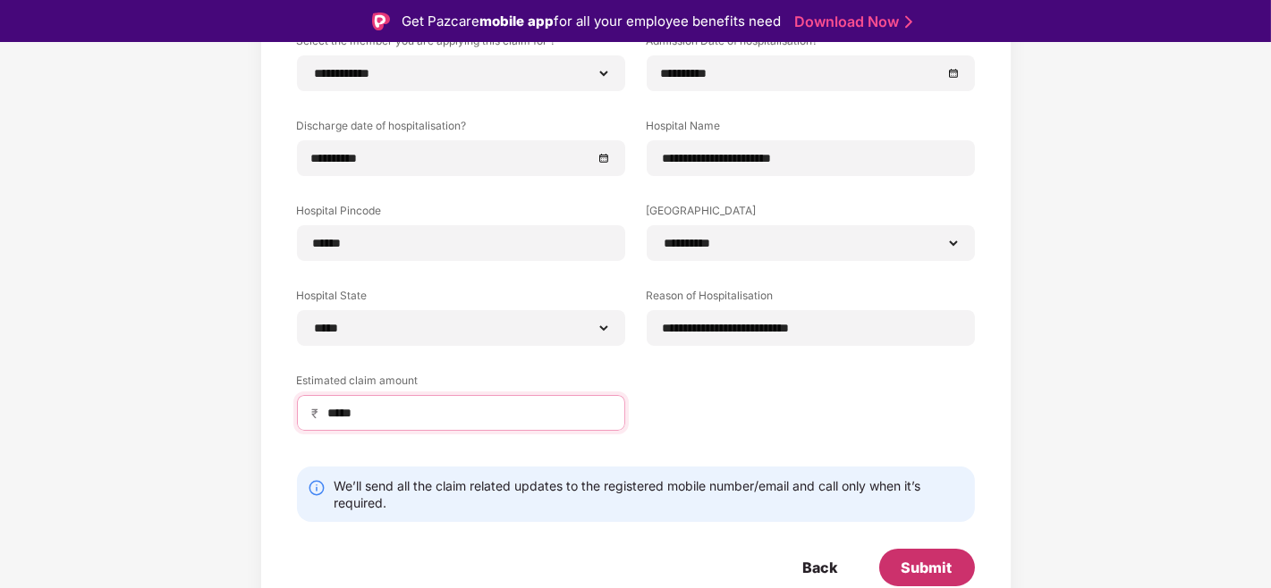
type input "*****"
click at [952, 529] on div "Submit" at bounding box center [927, 568] width 96 height 38
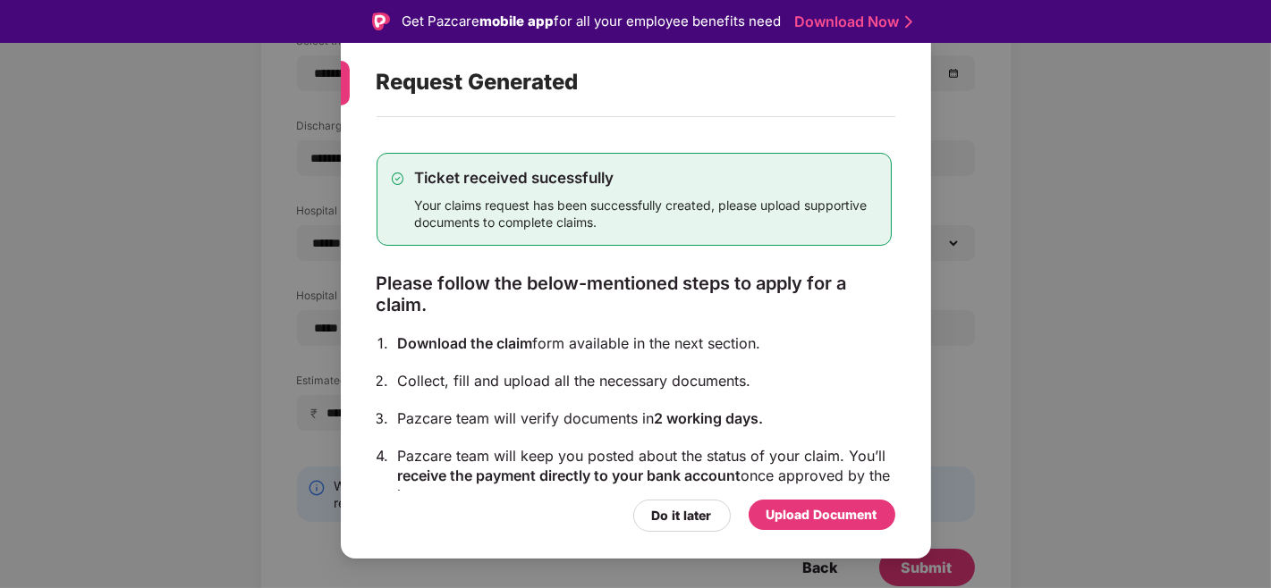
click at [847, 524] on div "Upload Document" at bounding box center [821, 515] width 111 height 20
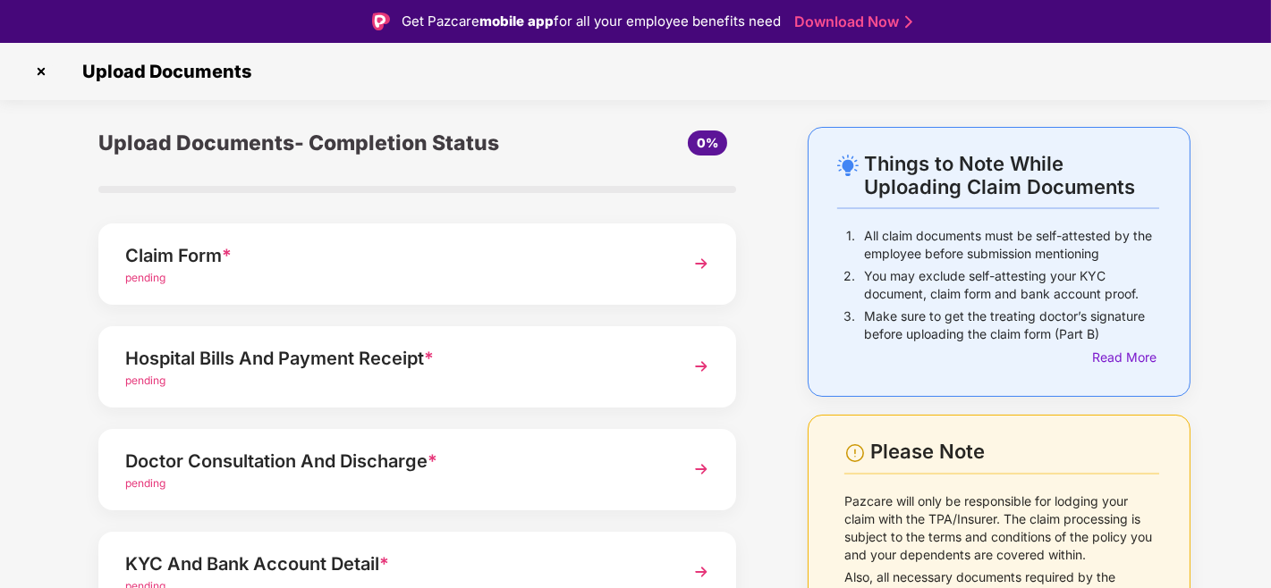
click at [308, 270] on div "pending" at bounding box center [393, 278] width 536 height 17
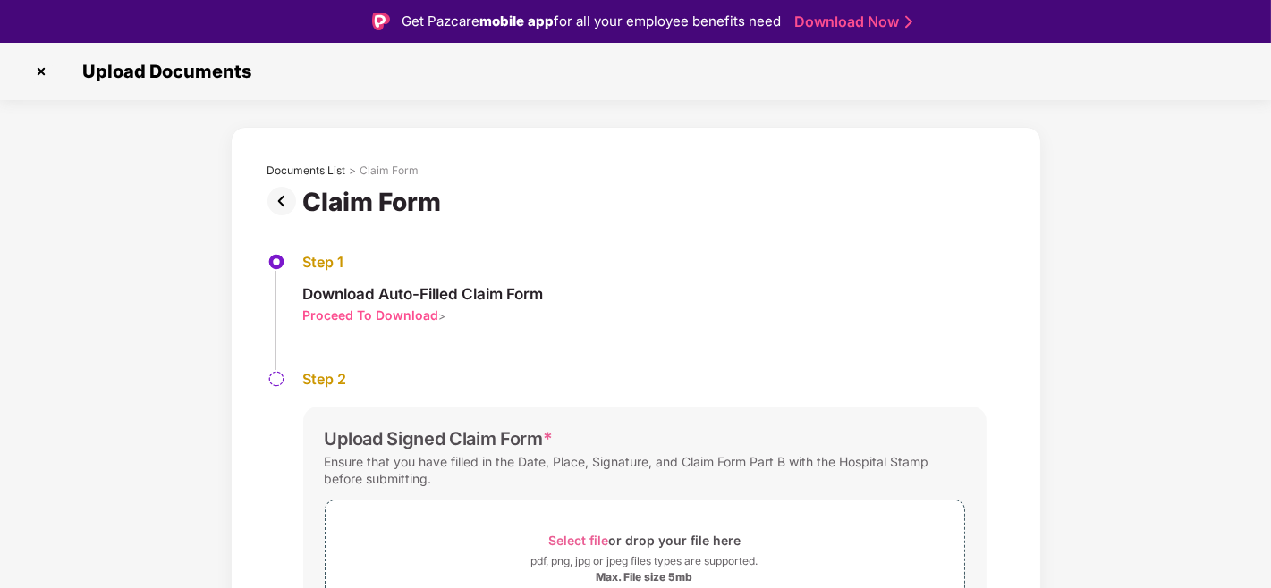
scroll to position [102, 0]
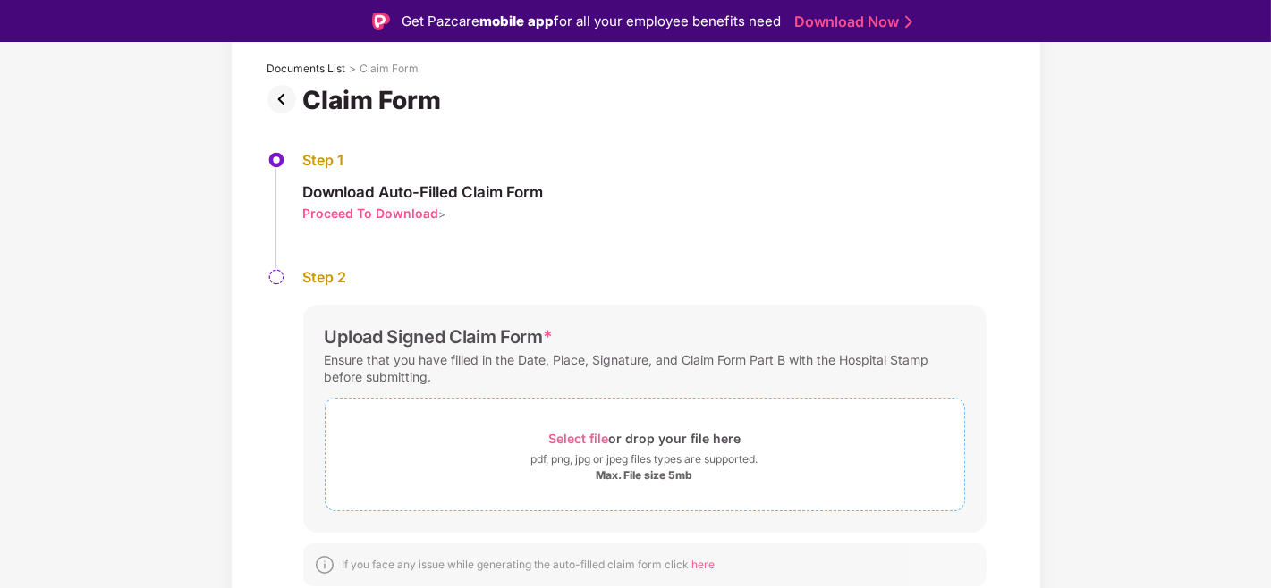
click at [586, 431] on span "Select file" at bounding box center [578, 438] width 60 height 15
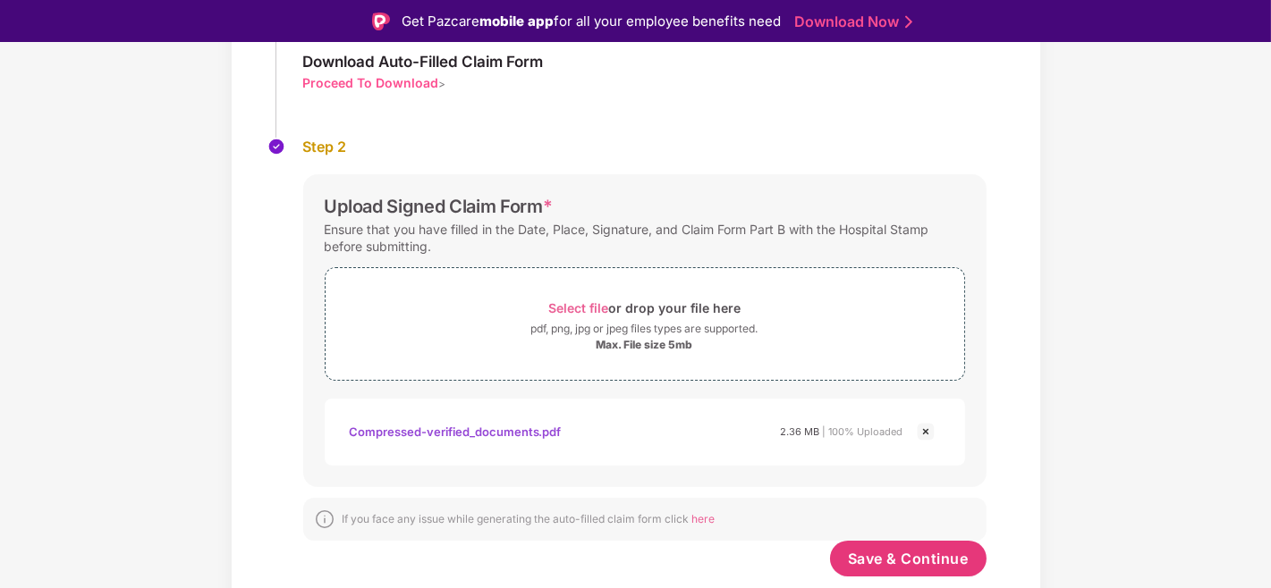
scroll to position [42, 0]
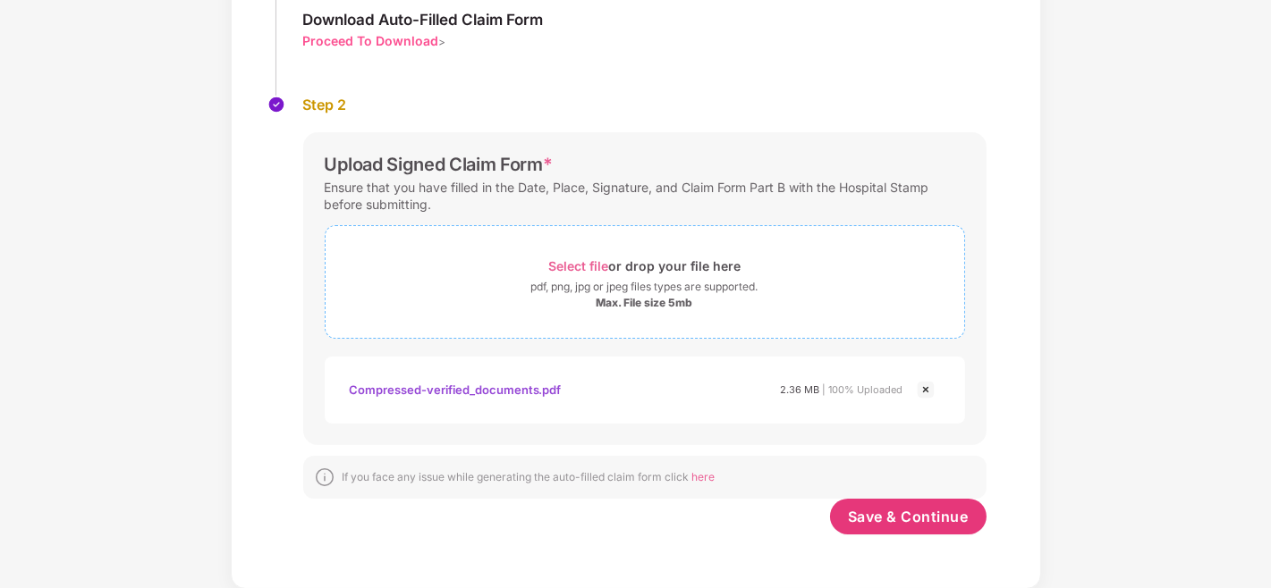
click at [596, 266] on span "Select file" at bounding box center [578, 265] width 60 height 15
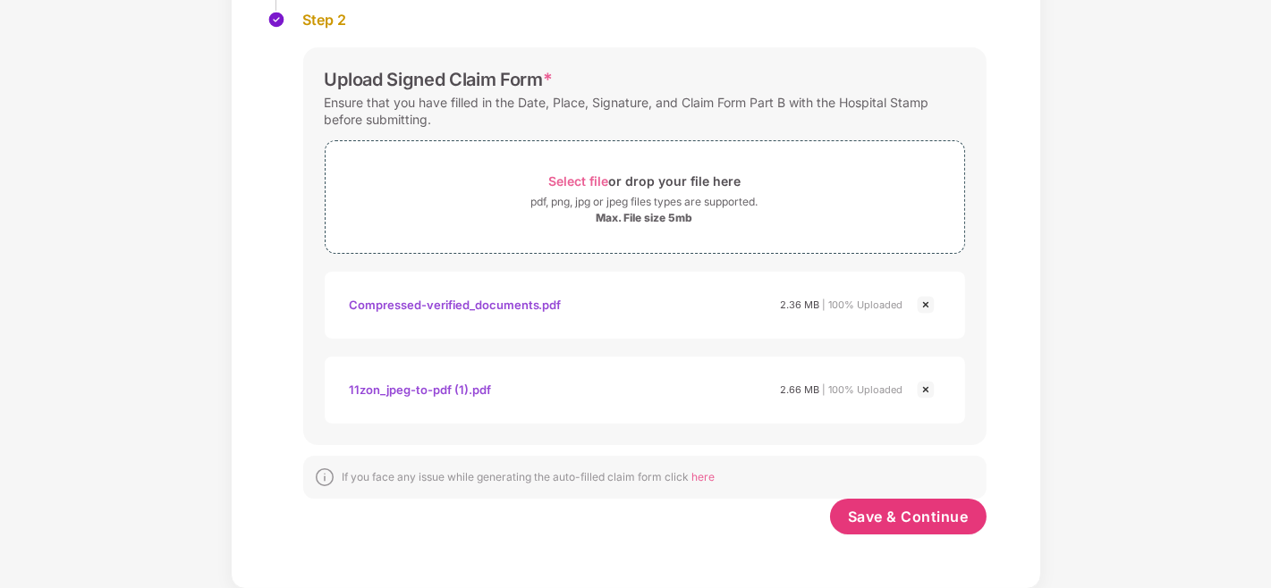
scroll to position [317, 0]
click at [874, 522] on span "Save & Continue" at bounding box center [908, 518] width 121 height 20
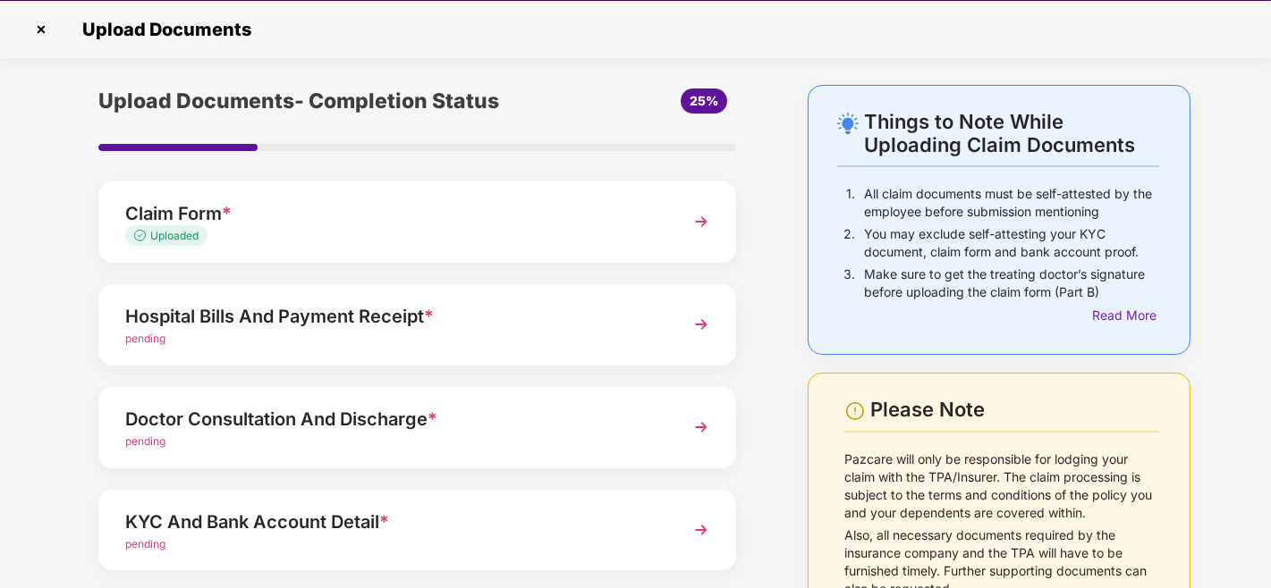
click at [429, 337] on div "pending" at bounding box center [393, 339] width 536 height 17
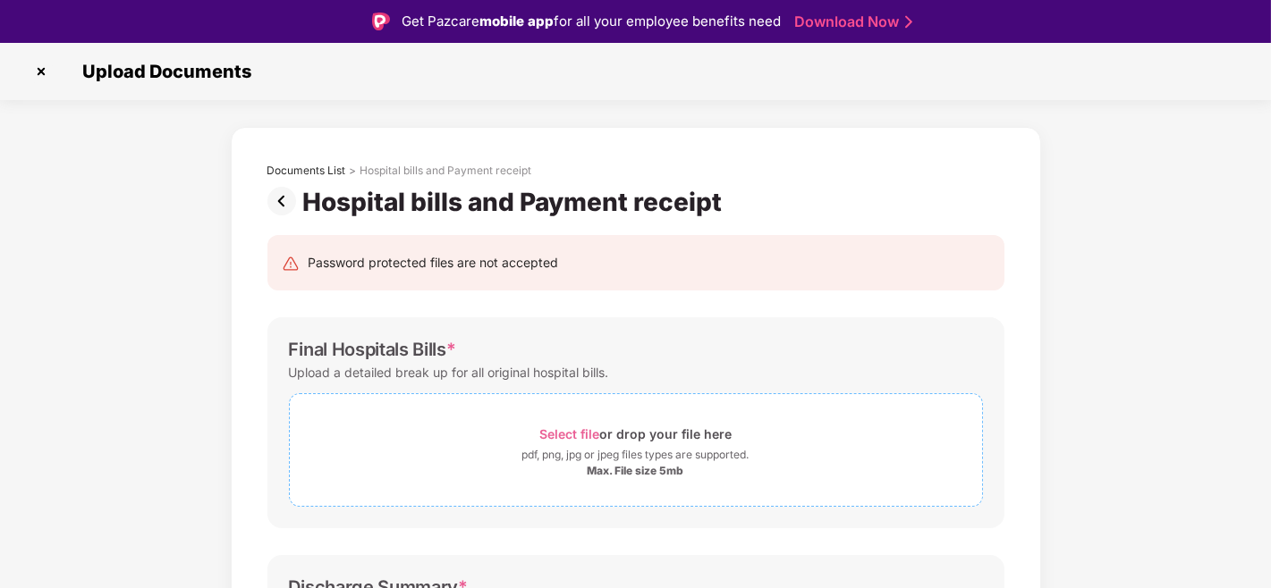
click at [579, 441] on span "Select file" at bounding box center [569, 433] width 60 height 15
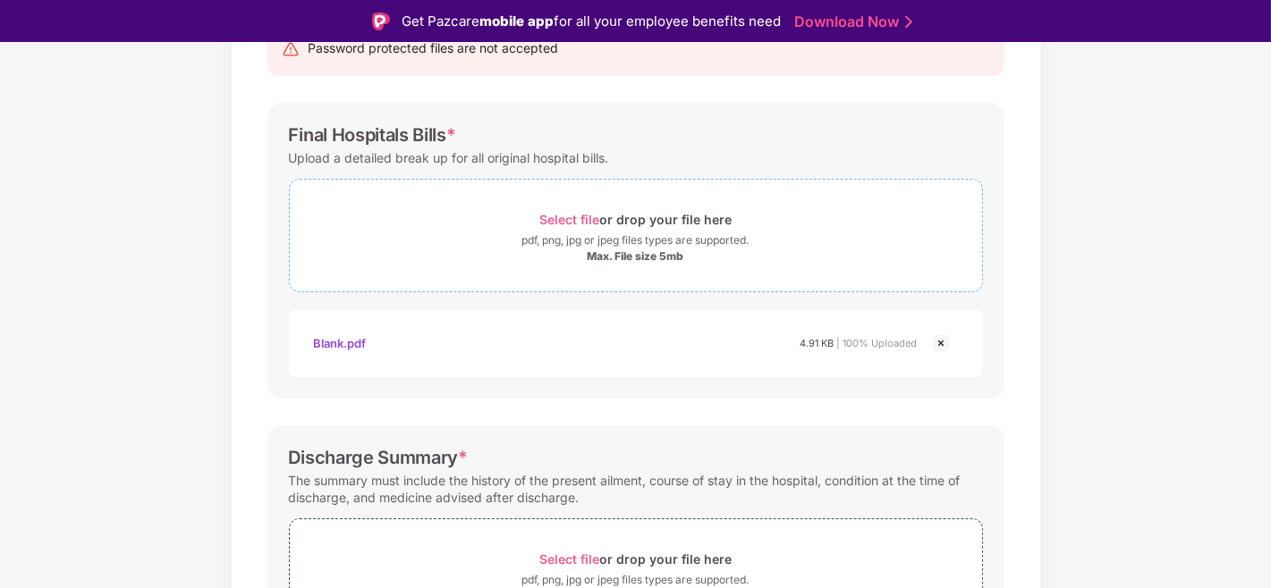
scroll to position [388, 0]
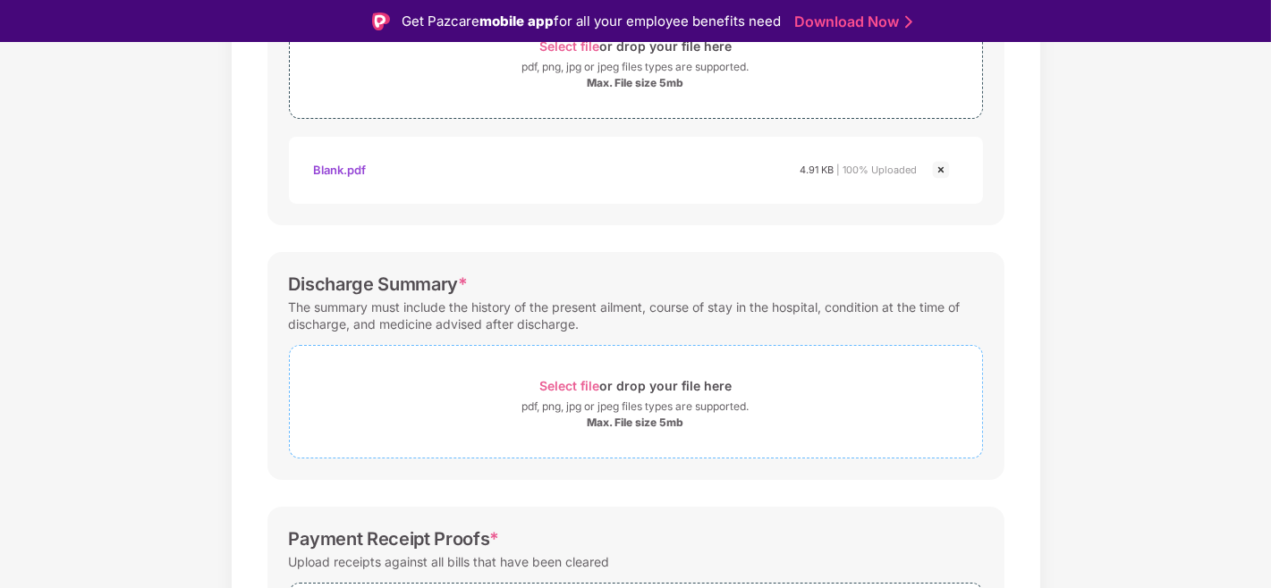
click at [558, 395] on div "Select file or drop your file here" at bounding box center [635, 386] width 192 height 24
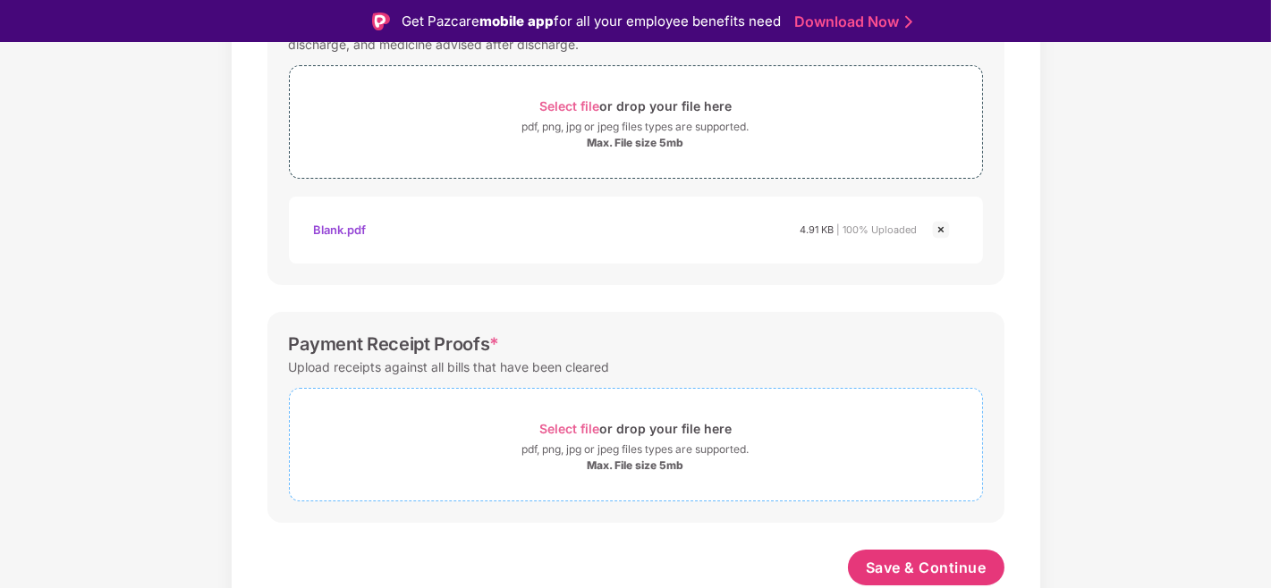
scroll to position [667, 0]
click at [544, 417] on div "Select file or drop your file here" at bounding box center [635, 429] width 192 height 24
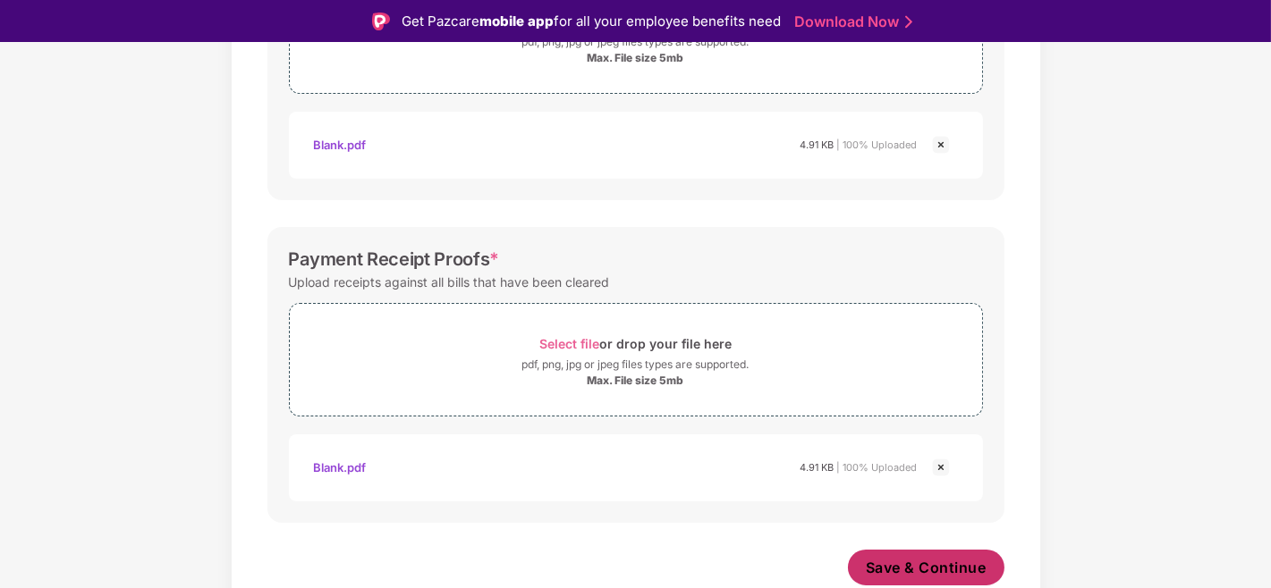
scroll to position [752, 0]
click at [939, 529] on button "Save & Continue" at bounding box center [926, 569] width 156 height 36
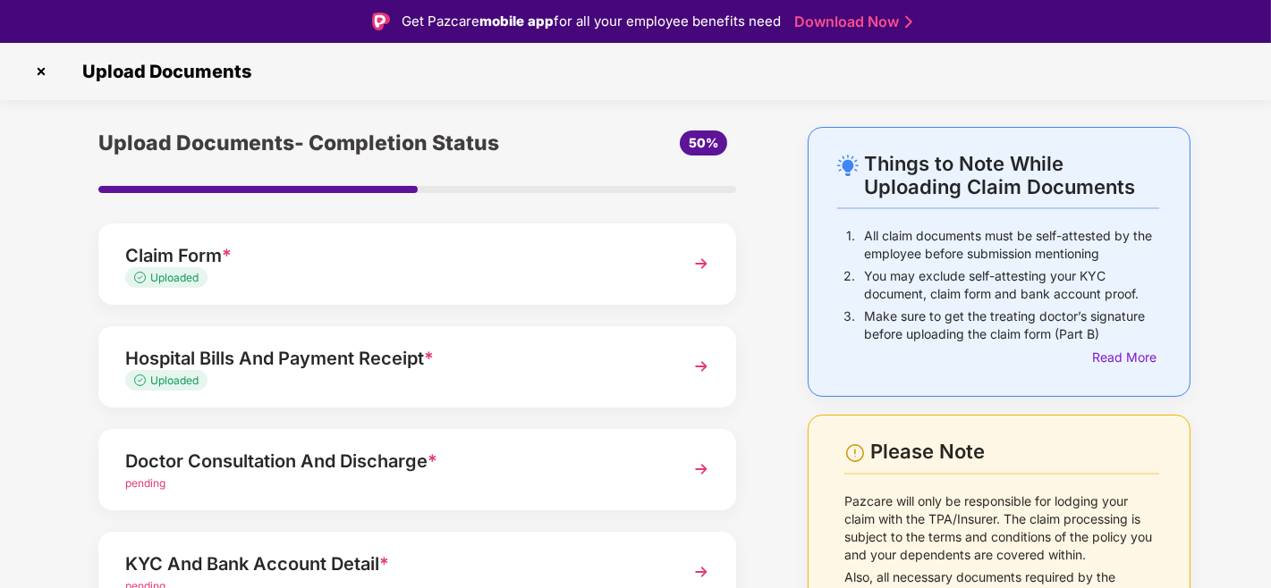
click at [277, 463] on div "Doctor Consultation And Discharge *" at bounding box center [393, 461] width 536 height 29
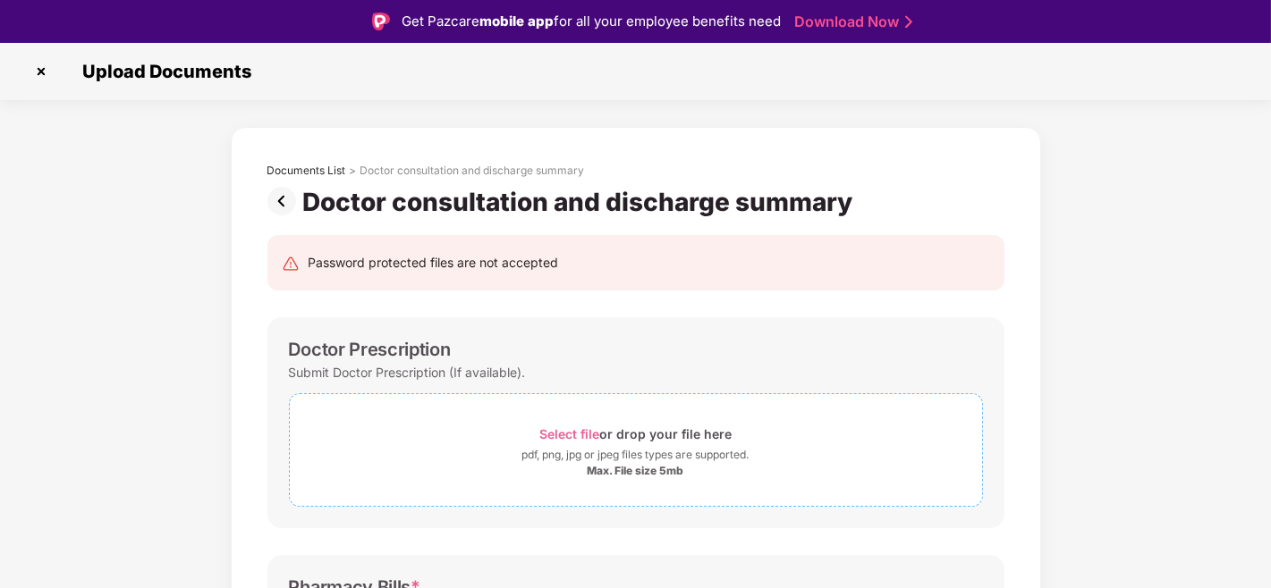
click at [553, 432] on span "Select file" at bounding box center [569, 433] width 60 height 15
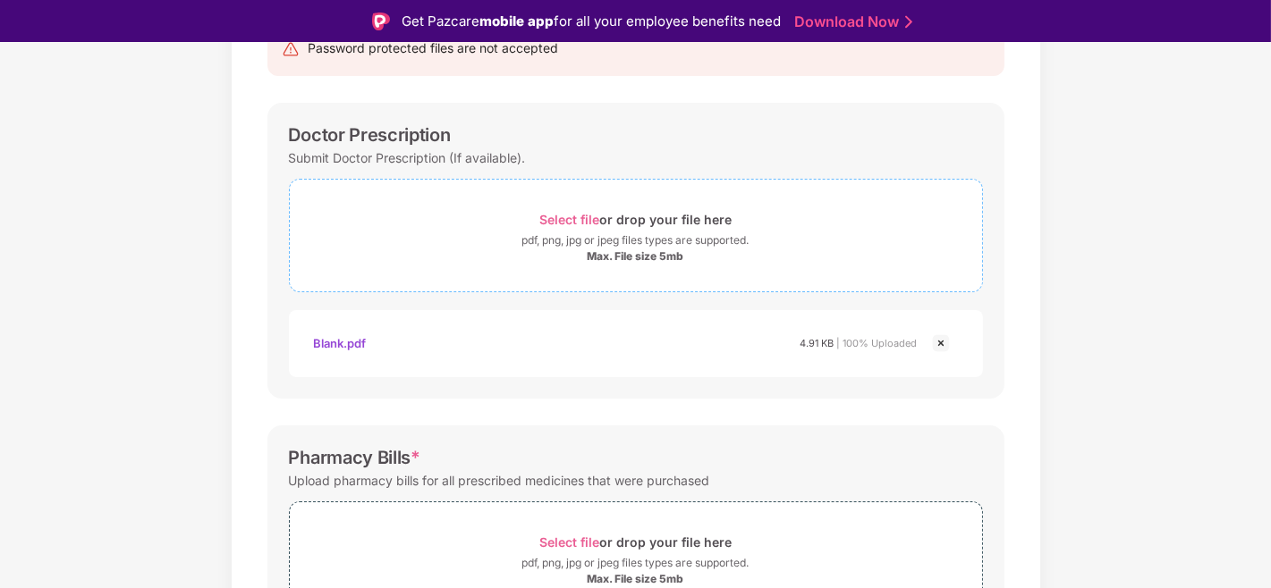
scroll to position [291, 0]
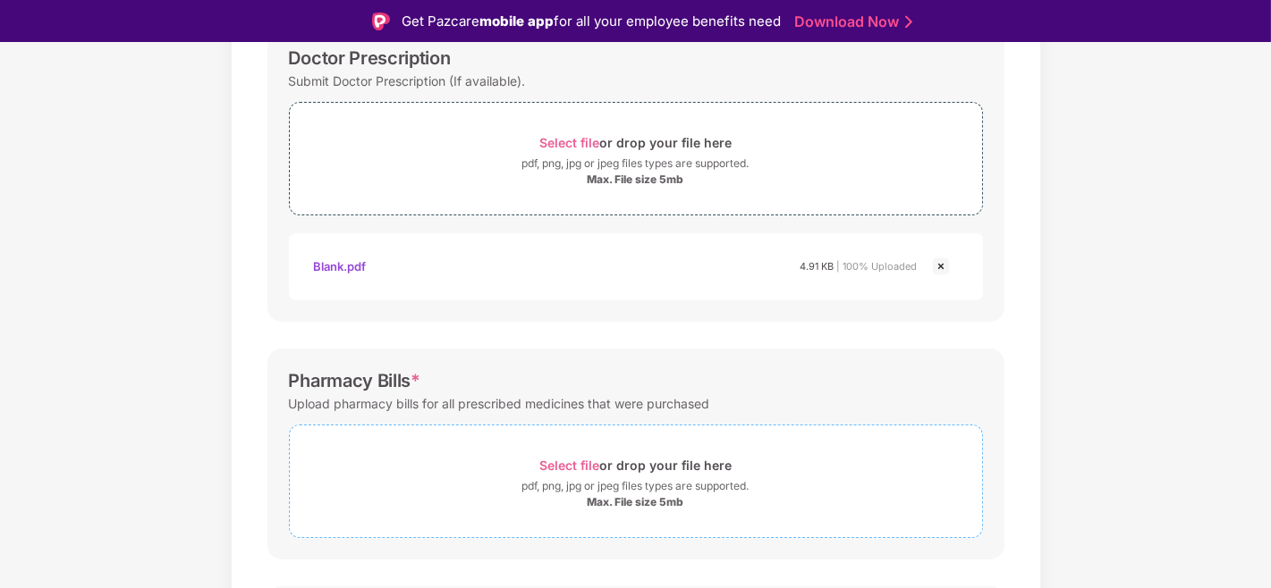
drag, startPoint x: 498, startPoint y: 433, endPoint x: 536, endPoint y: 447, distance: 41.0
click at [515, 438] on div "Select file or drop your file here pdf, png, jpg or jpeg files types are suppor…" at bounding box center [636, 482] width 694 height 114
click at [558, 462] on span "Select file" at bounding box center [569, 465] width 60 height 15
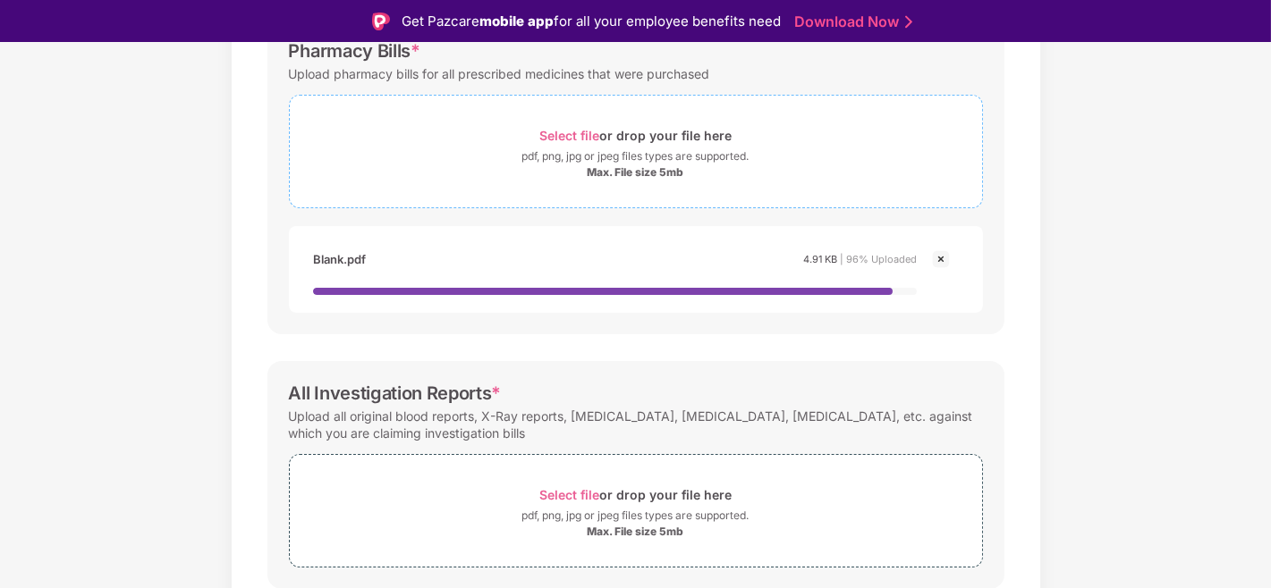
scroll to position [629, 0]
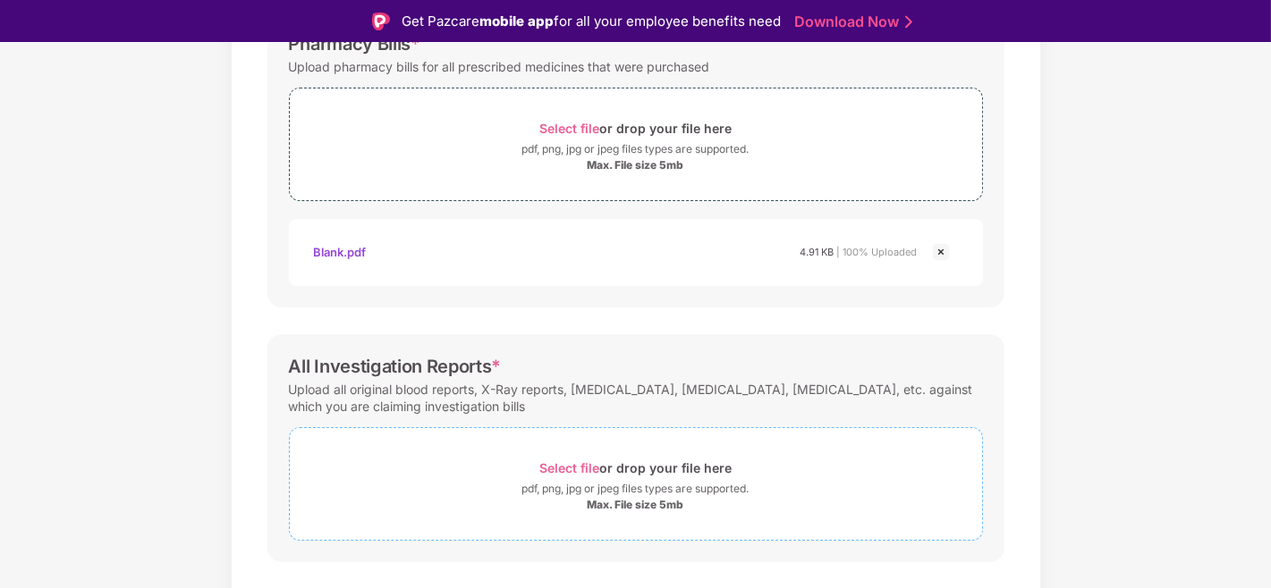
click at [562, 471] on span "Select file" at bounding box center [569, 467] width 60 height 15
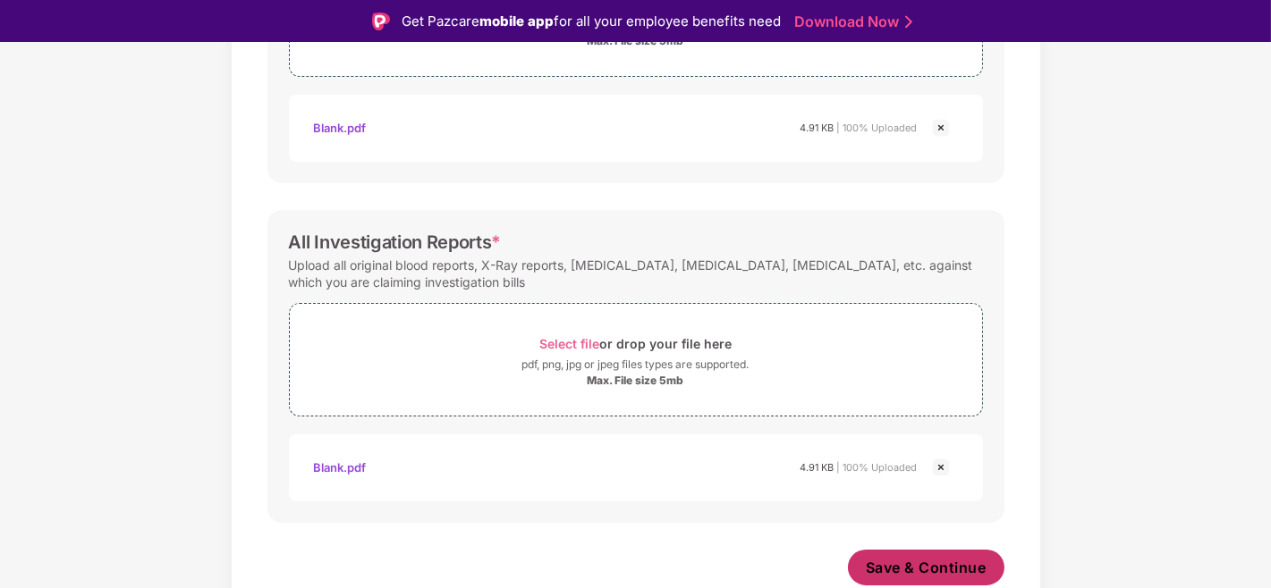
scroll to position [752, 0]
click at [892, 529] on span "Save & Continue" at bounding box center [926, 569] width 121 height 20
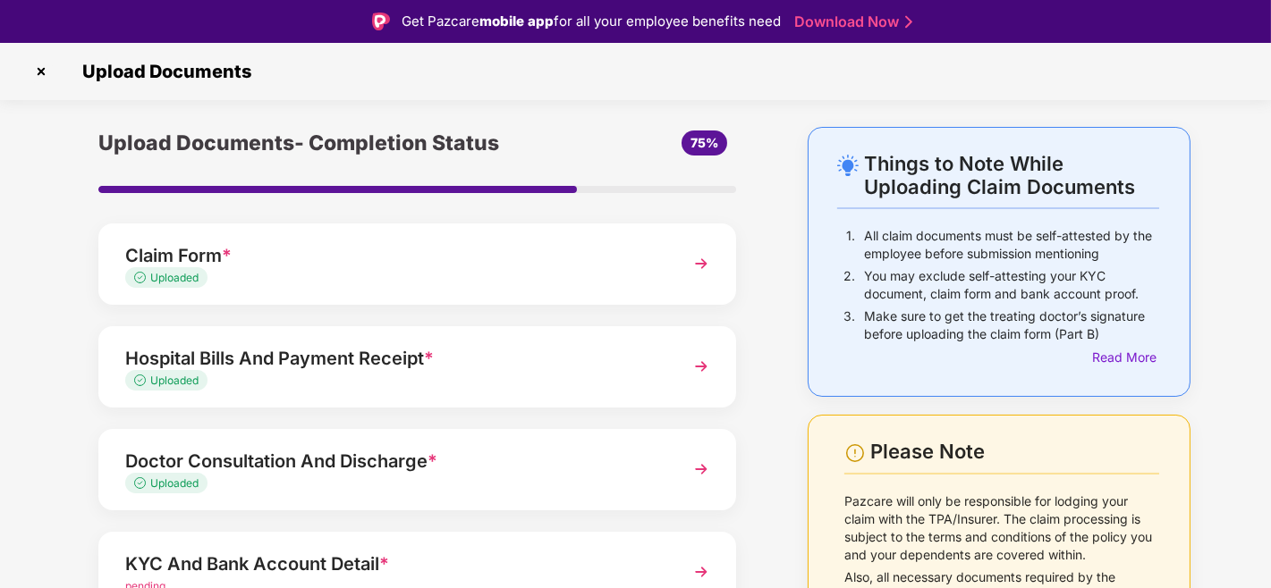
scroll to position [200, 0]
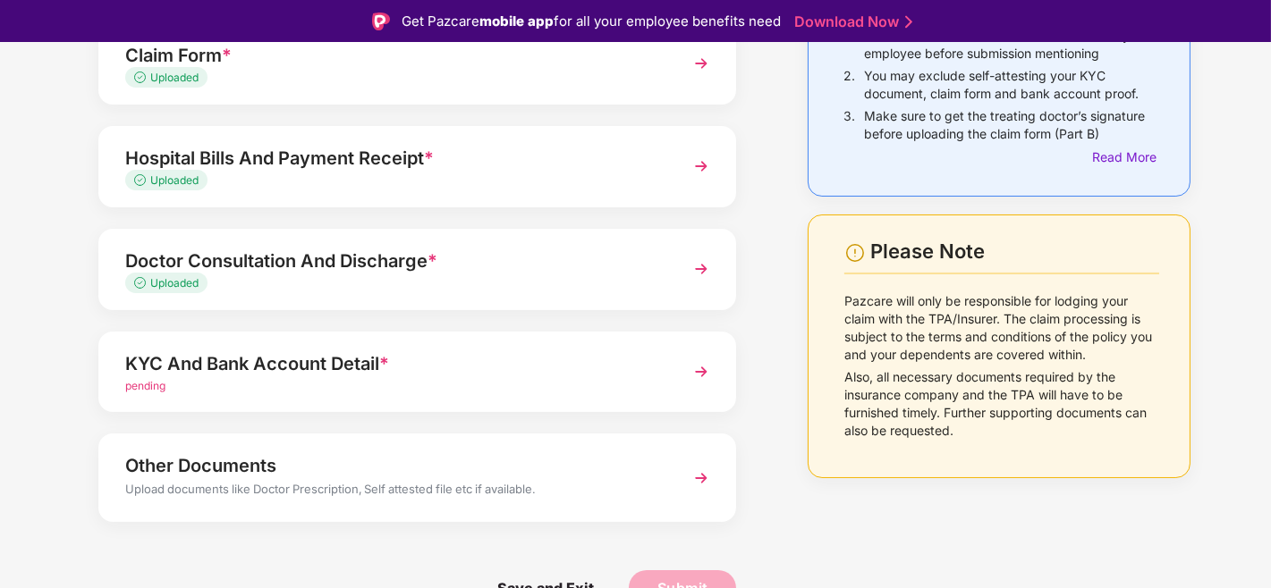
click at [334, 380] on div "pending" at bounding box center [393, 386] width 536 height 17
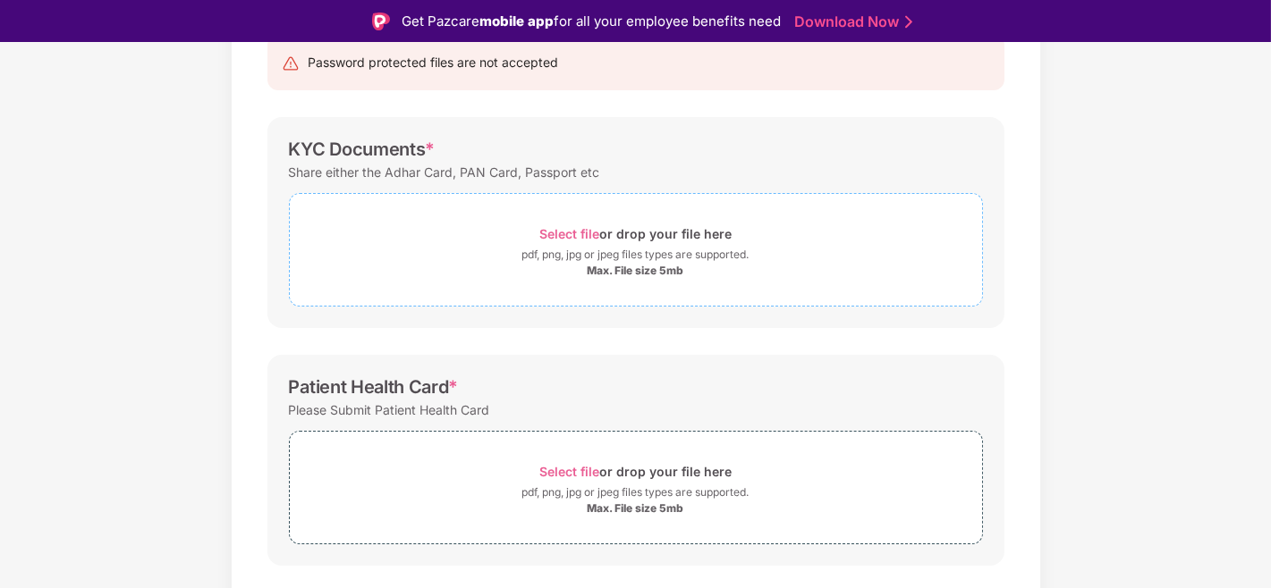
click at [538, 234] on div "Select file or drop your file here" at bounding box center [636, 234] width 692 height 24
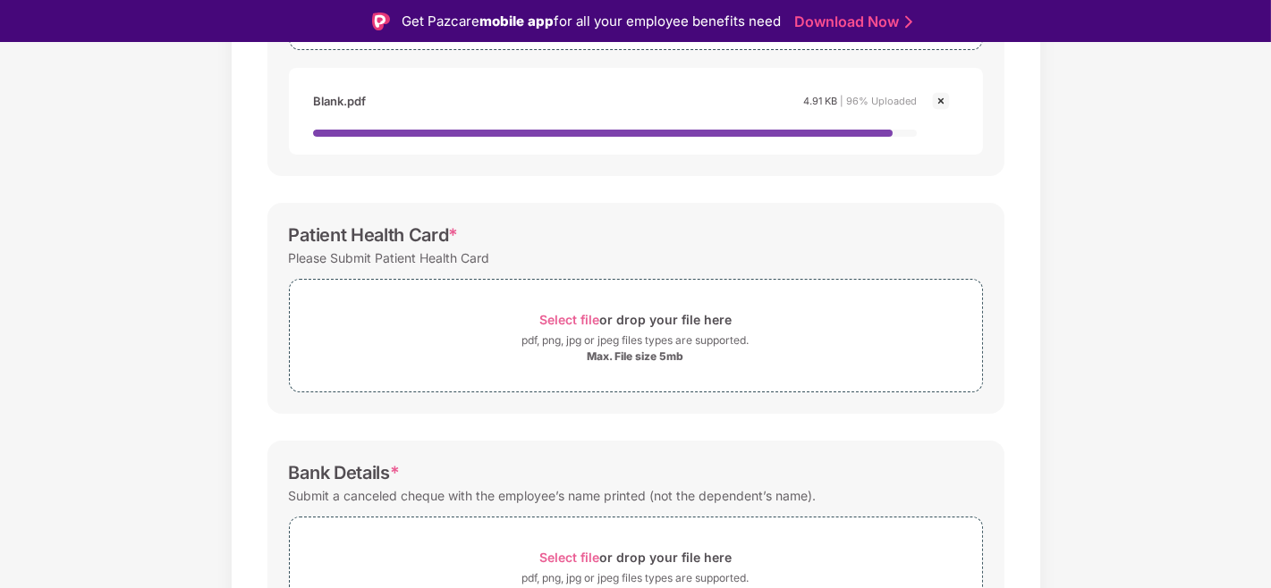
scroll to position [459, 0]
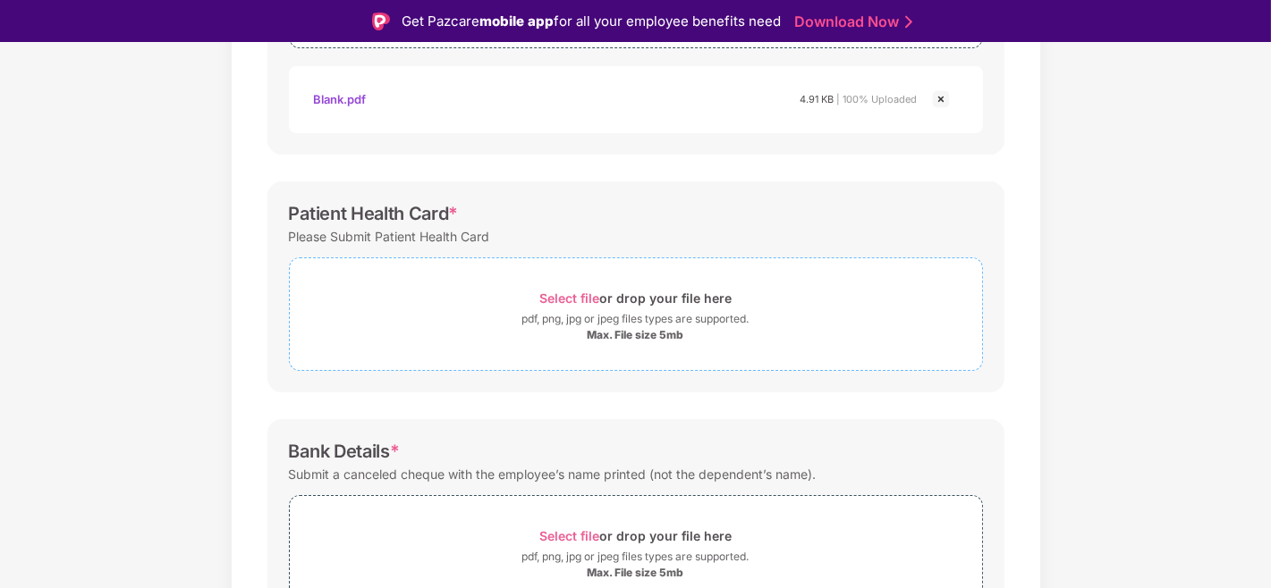
click at [595, 320] on div "pdf, png, jpg or jpeg files types are supported." at bounding box center [635, 319] width 227 height 18
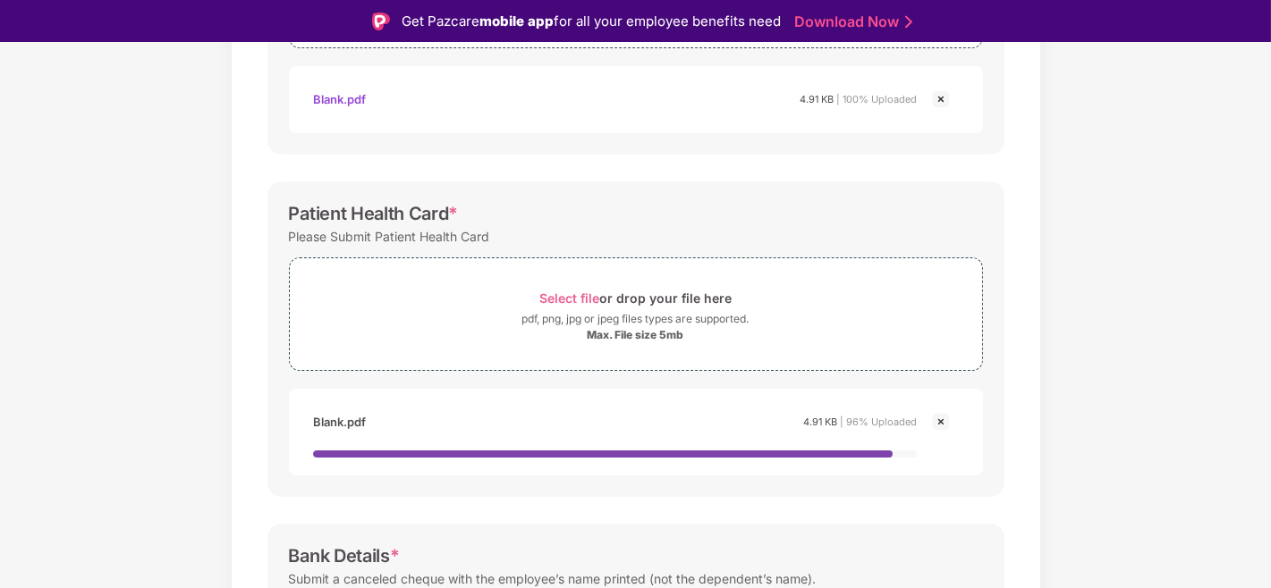
scroll to position [654, 0]
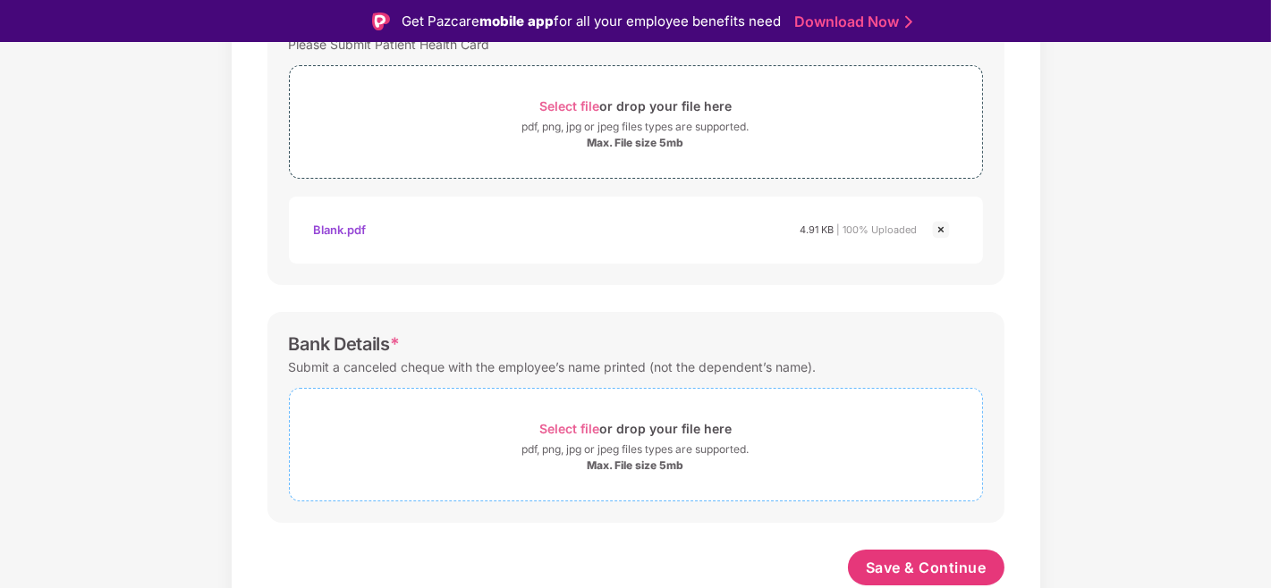
click at [485, 451] on div "pdf, png, jpg or jpeg files types are supported." at bounding box center [636, 450] width 692 height 18
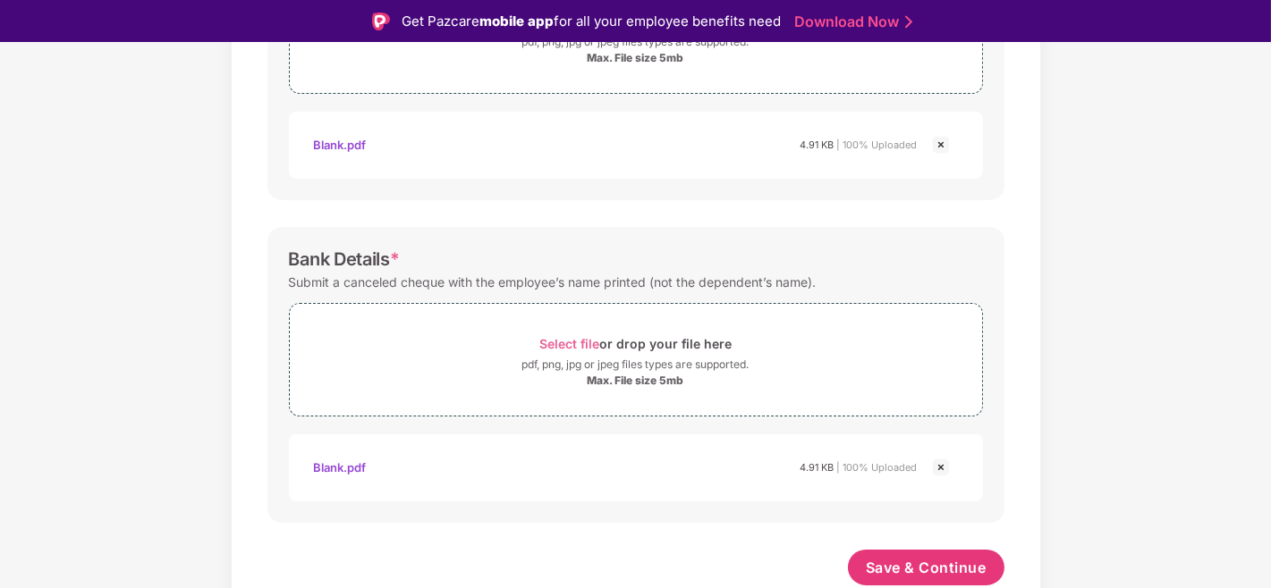
scroll to position [735, 0]
click at [903, 529] on span "Save & Continue" at bounding box center [926, 569] width 121 height 20
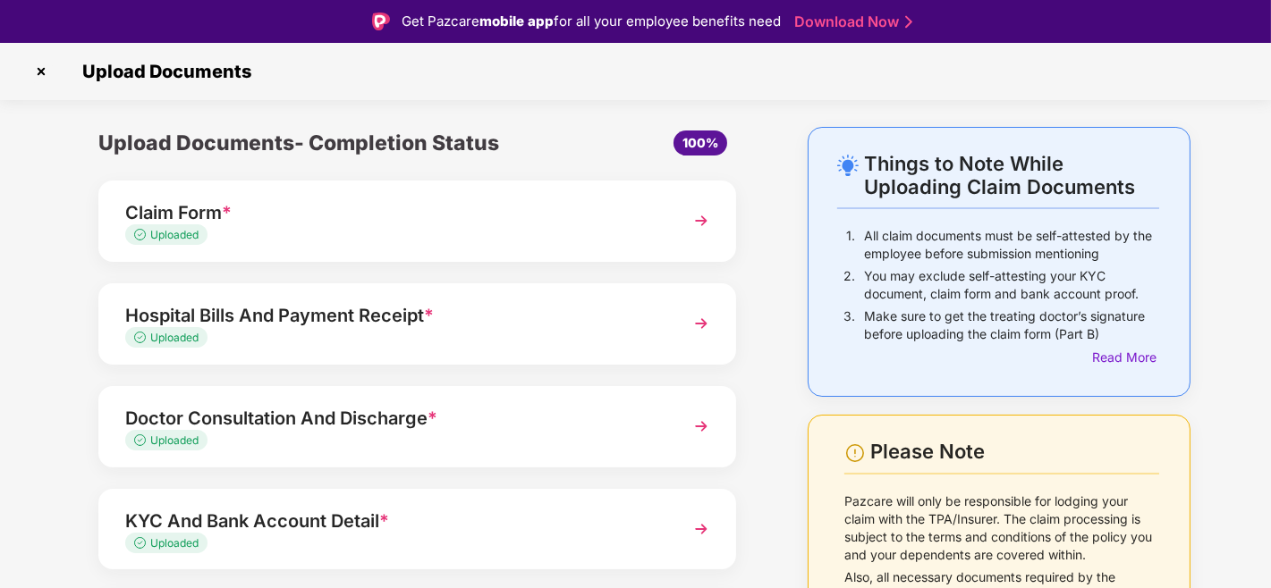
scroll to position [157, 0]
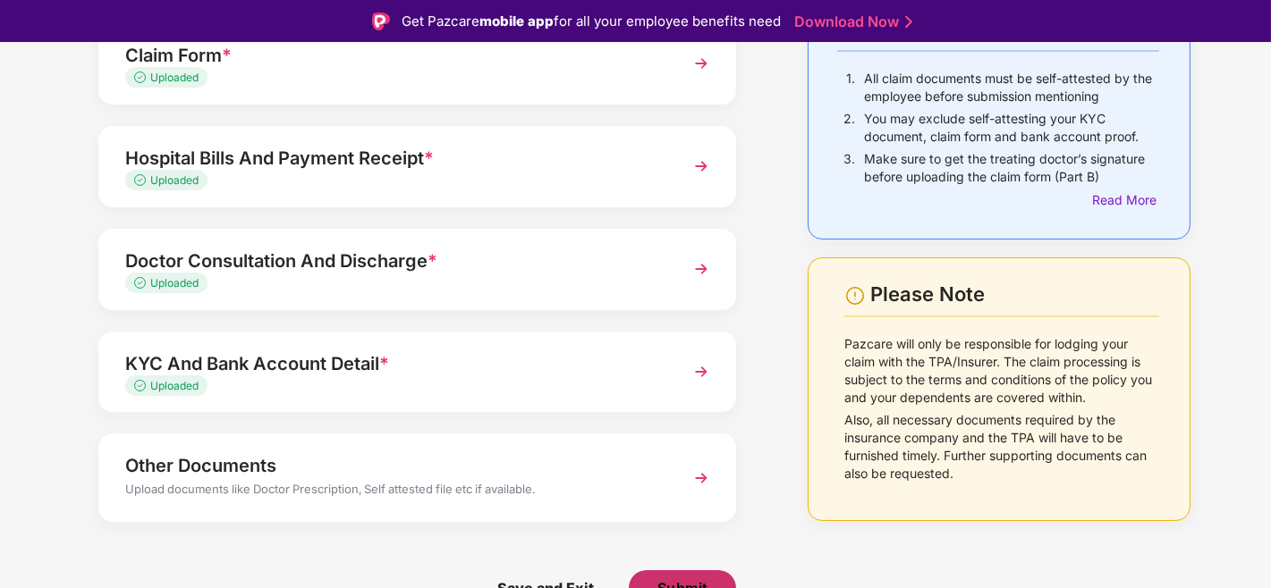
click at [676, 529] on span "Submit" at bounding box center [682, 588] width 51 height 20
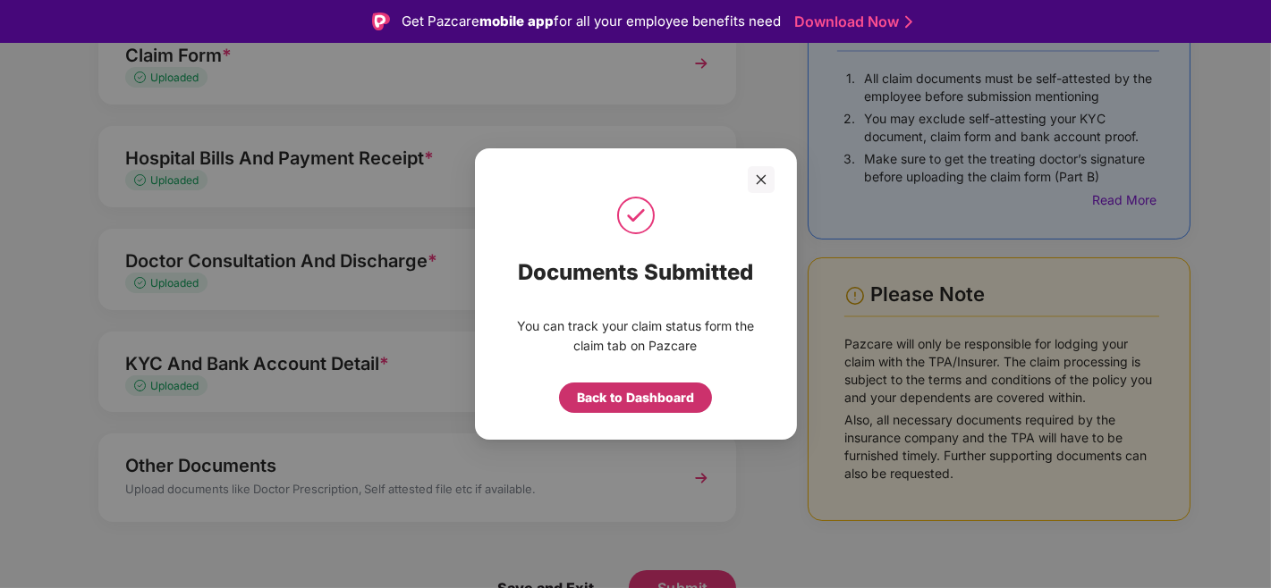
click at [633, 392] on div "Back to Dashboard" at bounding box center [635, 398] width 117 height 20
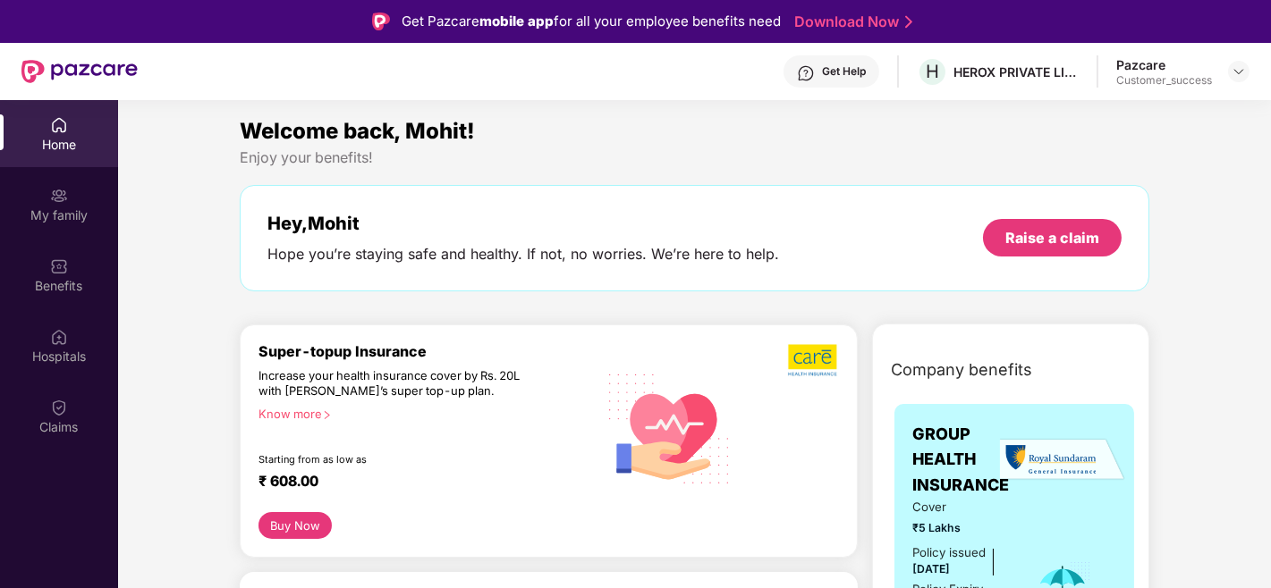
click at [41, 450] on div "Home My family Benefits Hospitals Claims" at bounding box center [59, 276] width 118 height 353
click at [66, 386] on div "Claims" at bounding box center [59, 416] width 118 height 67
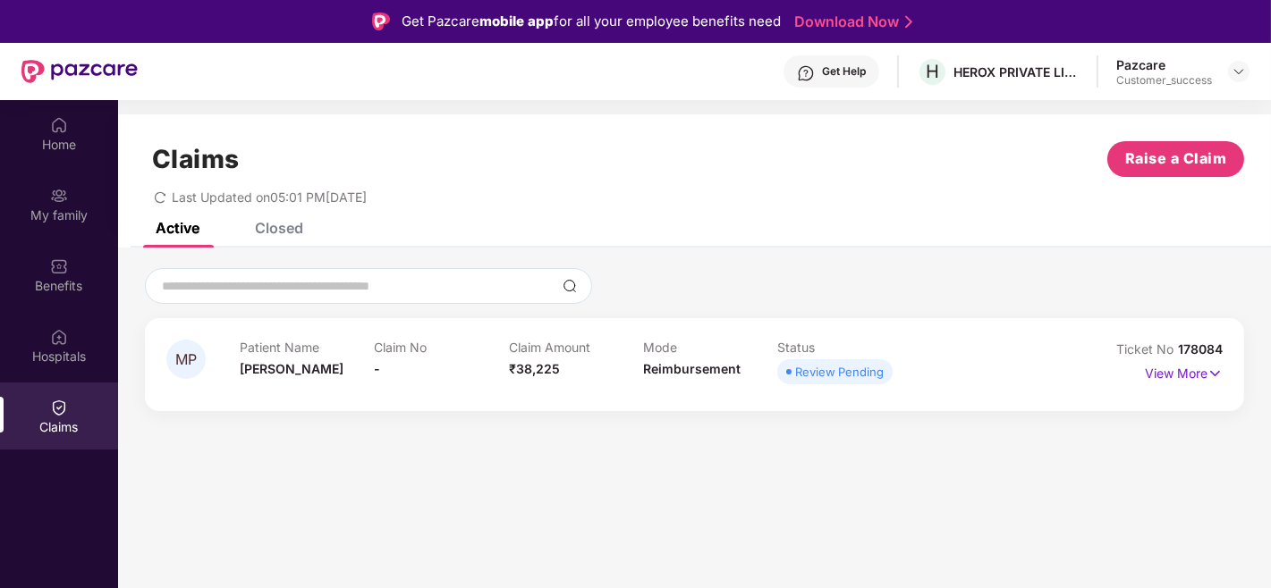
click at [1204, 351] on span "178084" at bounding box center [1200, 349] width 45 height 15
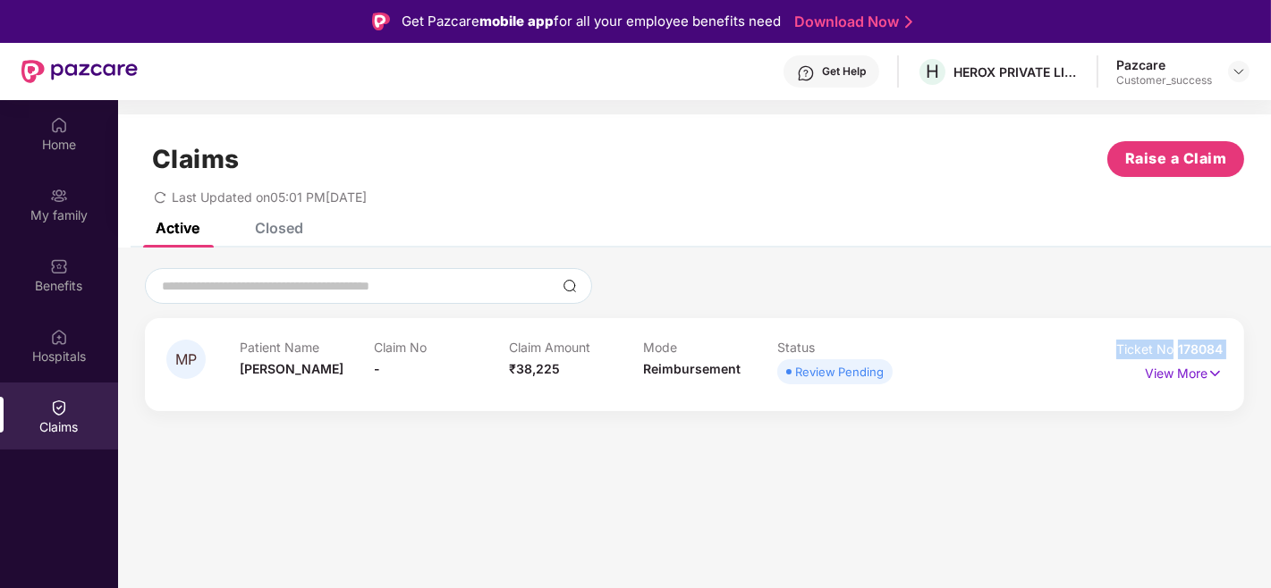
copy div "Ticket No 178084"
click at [1212, 265] on div "MP Patient Name [PERSON_NAME] Claim No - Claim Amount ₹38,225 Mode Reimbursemen…" at bounding box center [694, 339] width 1153 height 182
click at [273, 229] on div "Closed" at bounding box center [279, 228] width 48 height 18
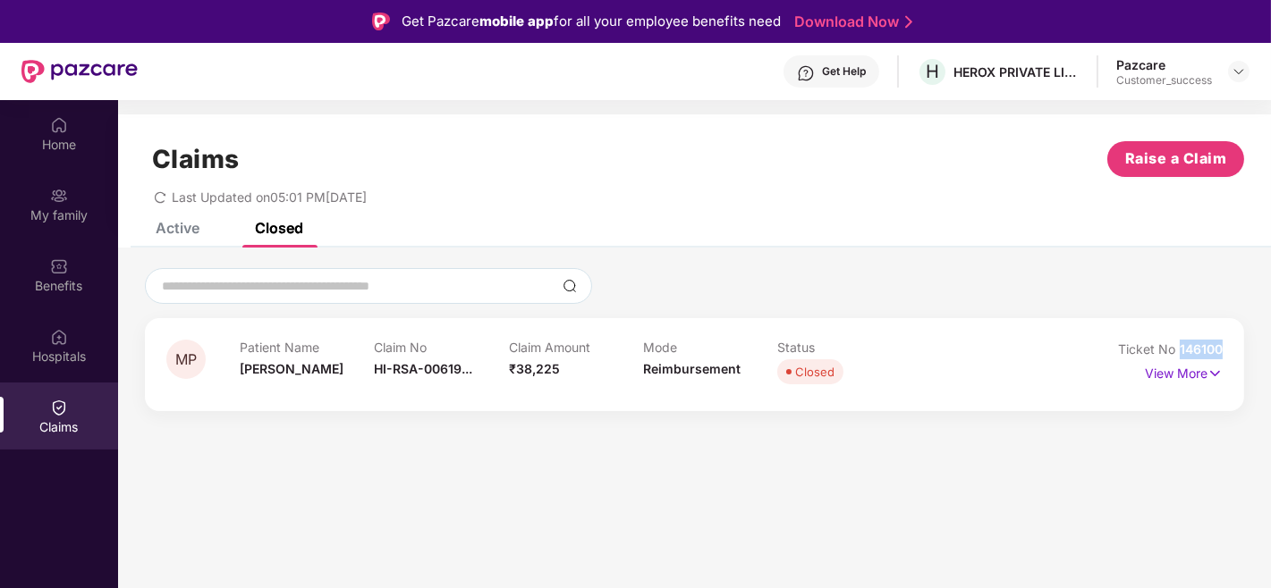
drag, startPoint x: 1232, startPoint y: 350, endPoint x: 1177, endPoint y: 350, distance: 55.4
click at [1177, 350] on div "MP Patient Name Mohit Pandey Claim No HI-RSA-00619... Claim Amount ₹38,225 Mode…" at bounding box center [694, 364] width 1099 height 93
copy span "146100"
click at [78, 508] on div "Home My family Benefits Hospitals Claims" at bounding box center [59, 394] width 118 height 588
click at [927, 81] on span "H" at bounding box center [931, 71] width 13 height 21
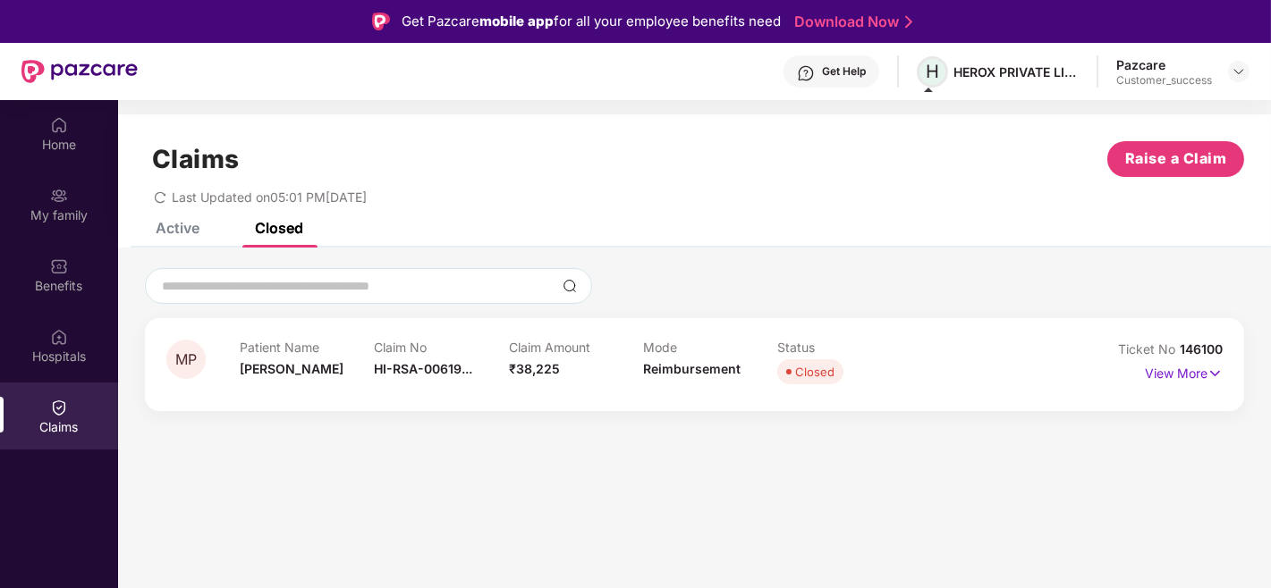
click at [927, 81] on span "H" at bounding box center [931, 71] width 13 height 21
click at [966, 75] on div "HEROX PRIVATE LIMITED" at bounding box center [1015, 71] width 125 height 17
click at [979, 72] on div "HEROX PRIVATE LIMITED" at bounding box center [1015, 71] width 125 height 17
click at [968, 65] on div "HEROX PRIVATE LIMITED" at bounding box center [1015, 71] width 125 height 17
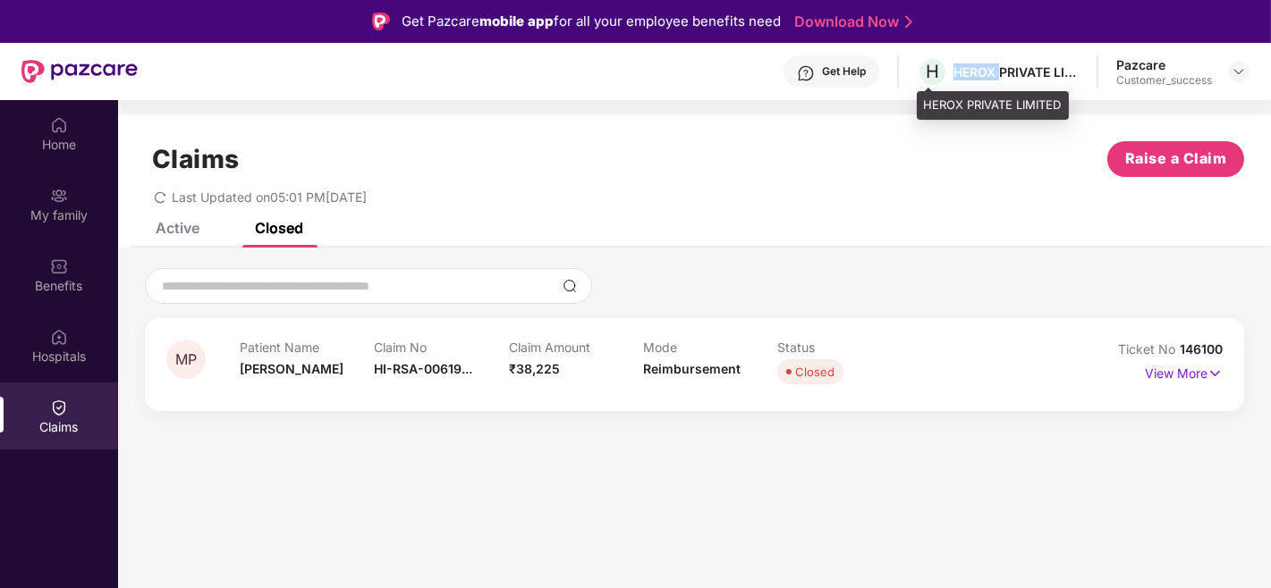
click at [968, 65] on div "HEROX PRIVATE LIMITED" at bounding box center [1015, 71] width 125 height 17
click at [0, 569] on div "Home My family Benefits Hospitals Claims" at bounding box center [59, 394] width 118 height 588
click at [156, 234] on div "Active" at bounding box center [178, 228] width 44 height 18
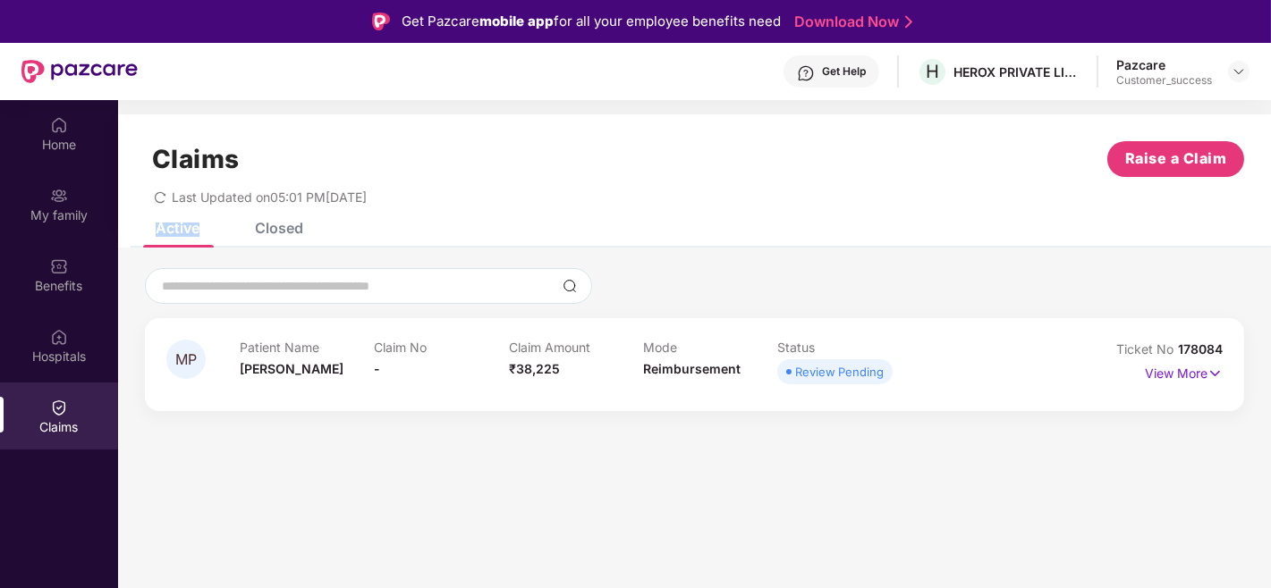
click at [156, 234] on div "Active" at bounding box center [178, 228] width 44 height 18
click at [453, 212] on div "Claims Raise a Claim Last Updated on 05:01 PM, 22 Sep 2025" at bounding box center [694, 168] width 1153 height 108
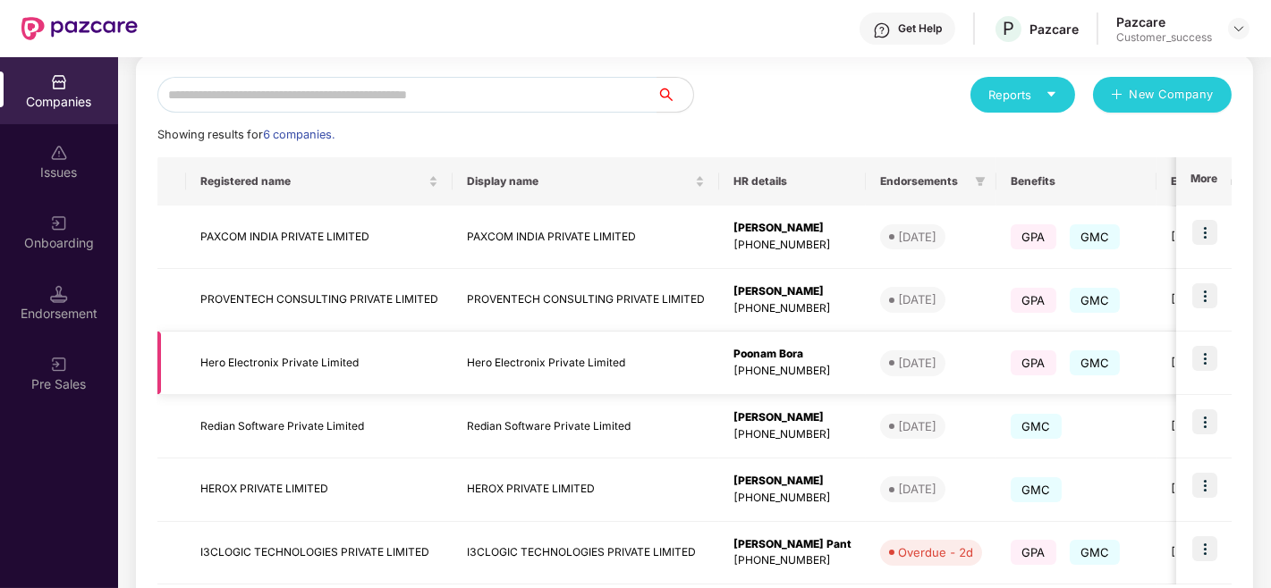
scroll to position [270, 0]
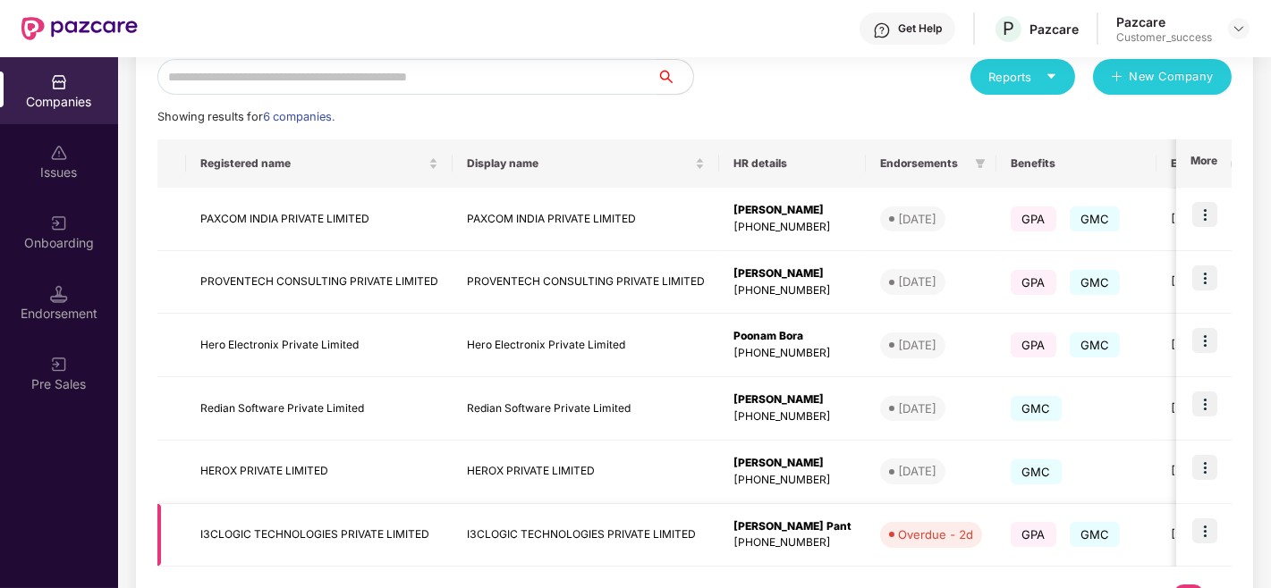
scroll to position [210, 0]
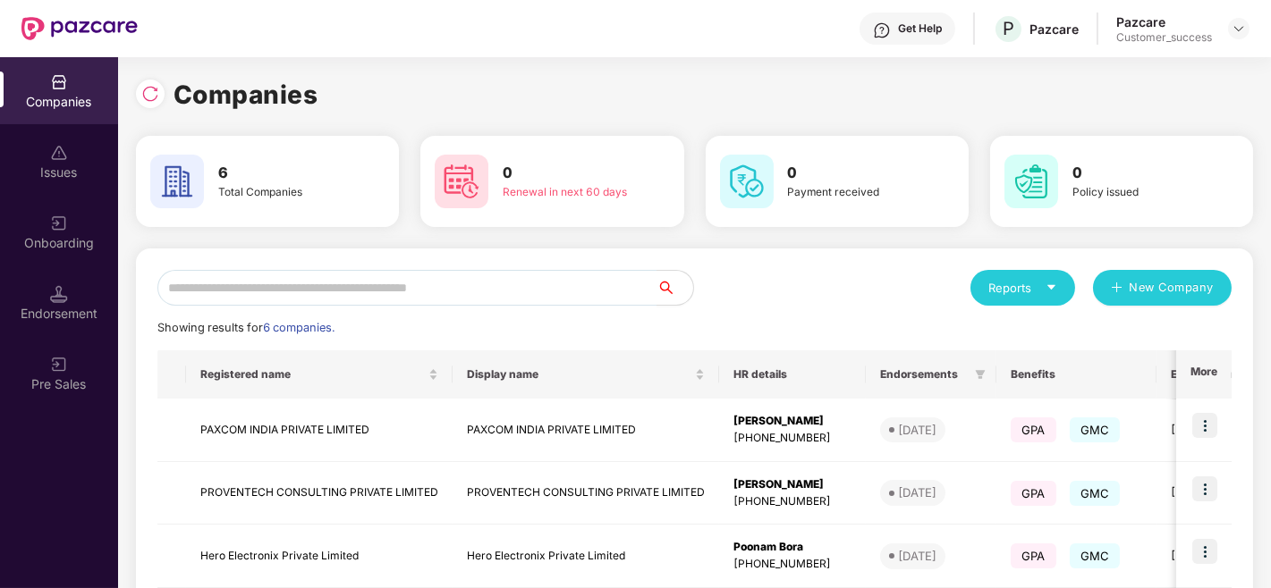
scroll to position [289, 0]
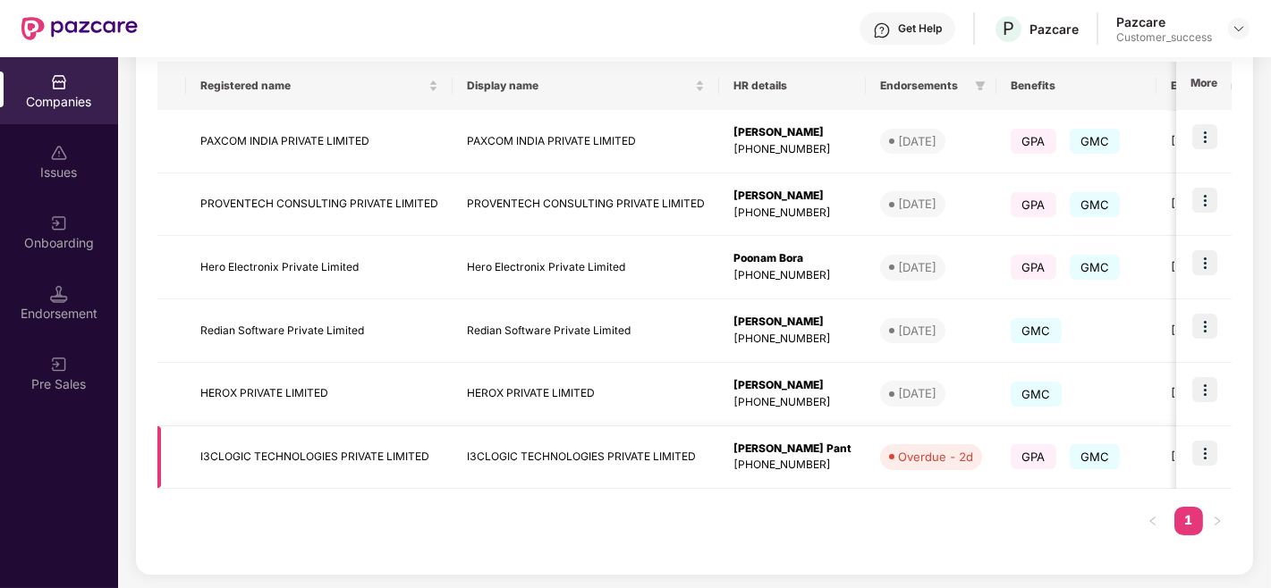
click at [1202, 460] on img at bounding box center [1204, 453] width 25 height 25
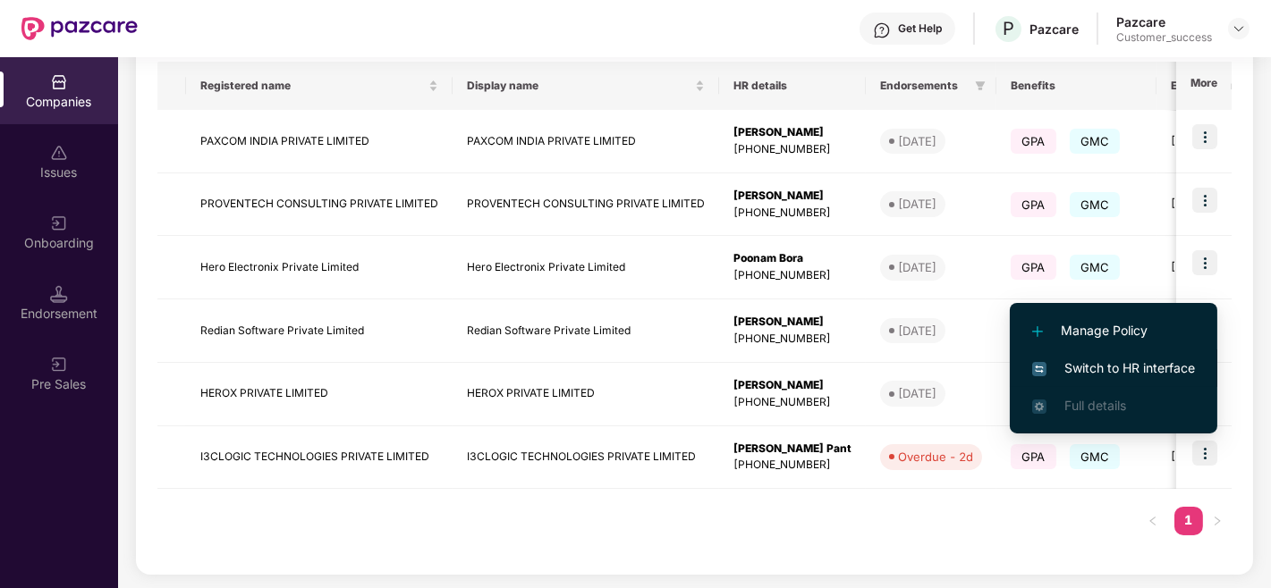
click at [1115, 359] on span "Switch to HR interface" at bounding box center [1113, 369] width 163 height 20
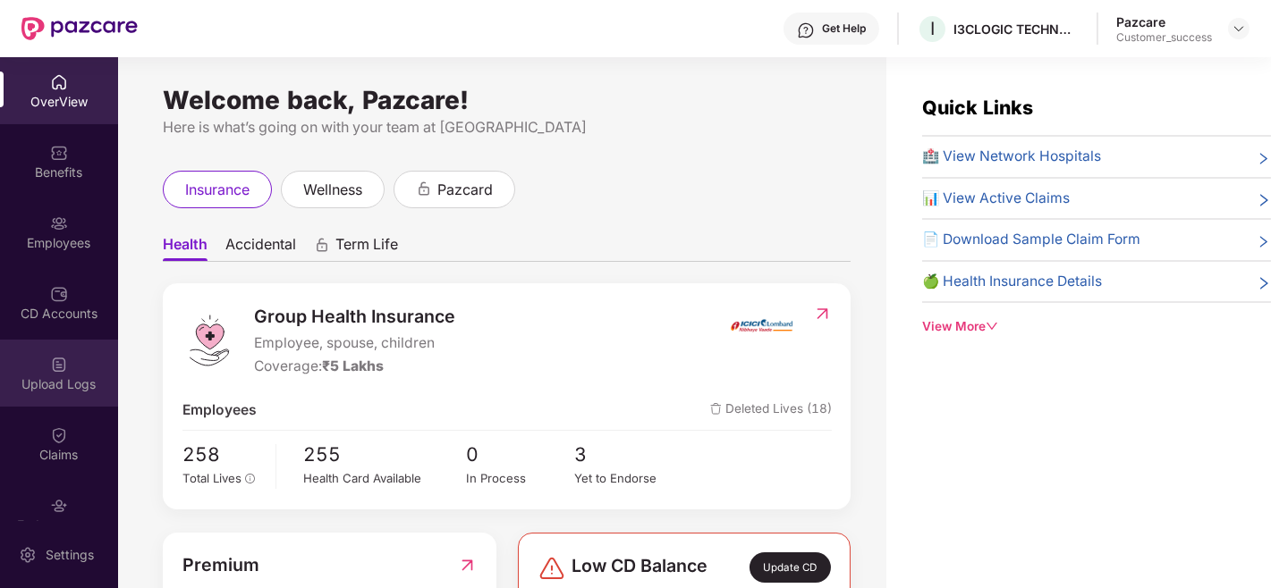
scroll to position [100, 0]
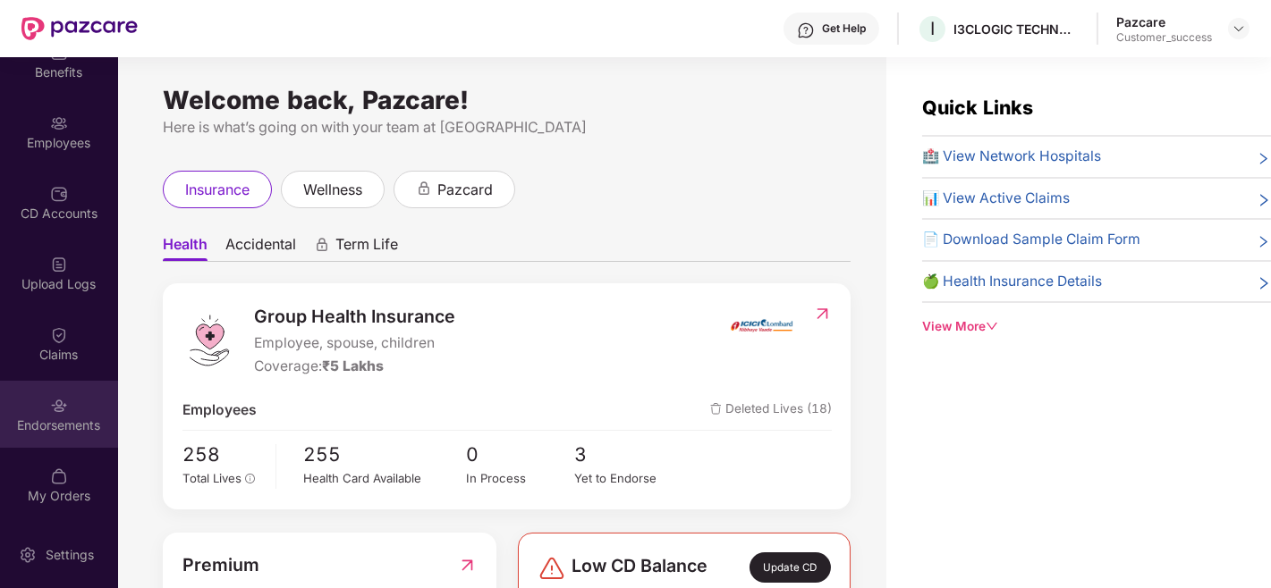
click at [45, 420] on div "Endorsements" at bounding box center [59, 426] width 118 height 18
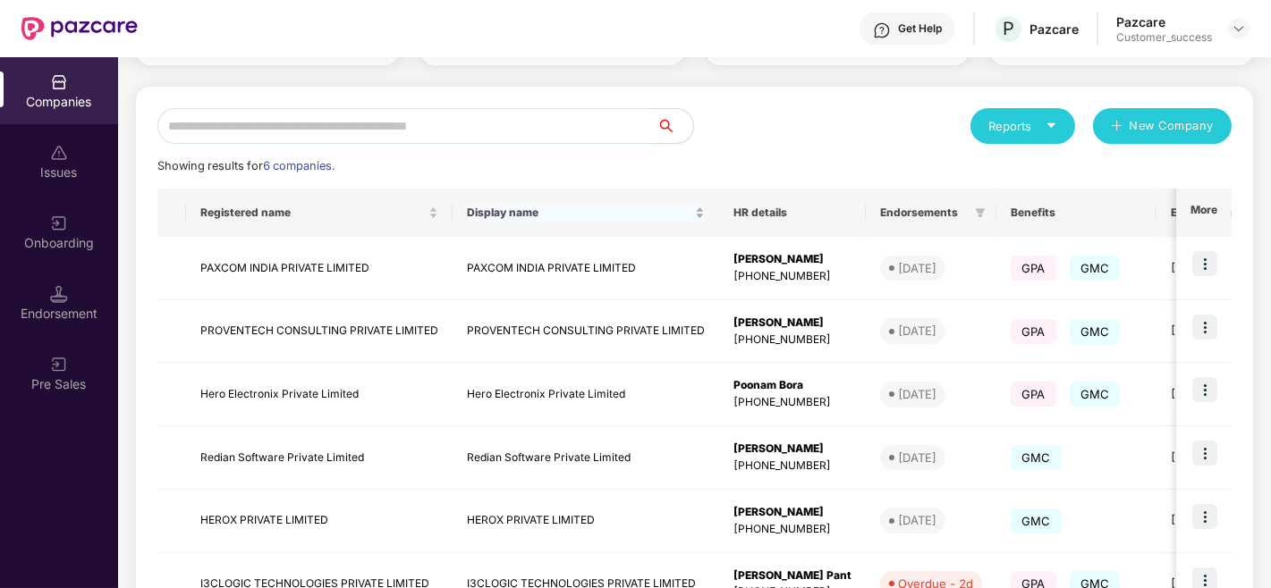
scroll to position [161, 0]
